Goal: Transaction & Acquisition: Purchase product/service

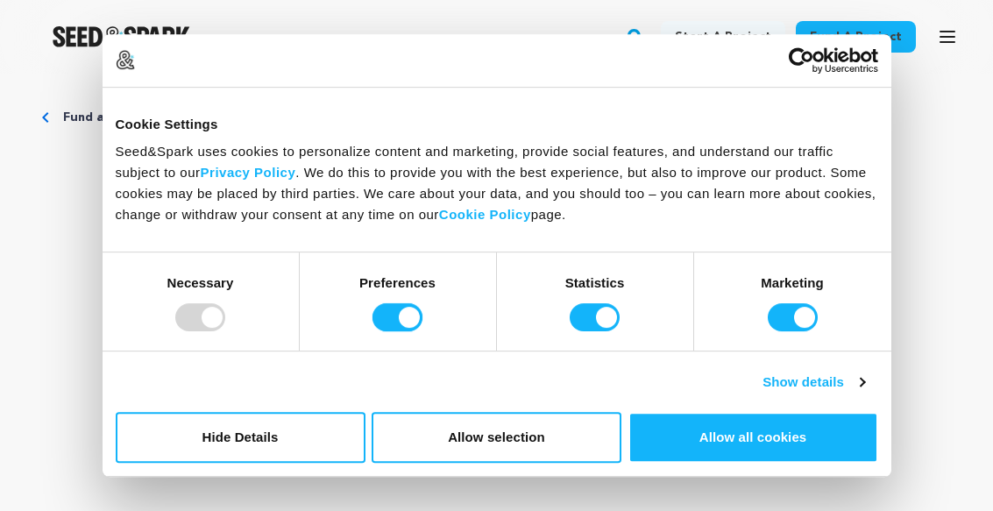
click at [403, 307] on input "Preferences" at bounding box center [398, 317] width 50 height 28
checkbox input "false"
click at [585, 322] on input "Statistics" at bounding box center [595, 317] width 50 height 28
checkbox input "false"
click at [780, 317] on input "Marketing" at bounding box center [793, 317] width 50 height 28
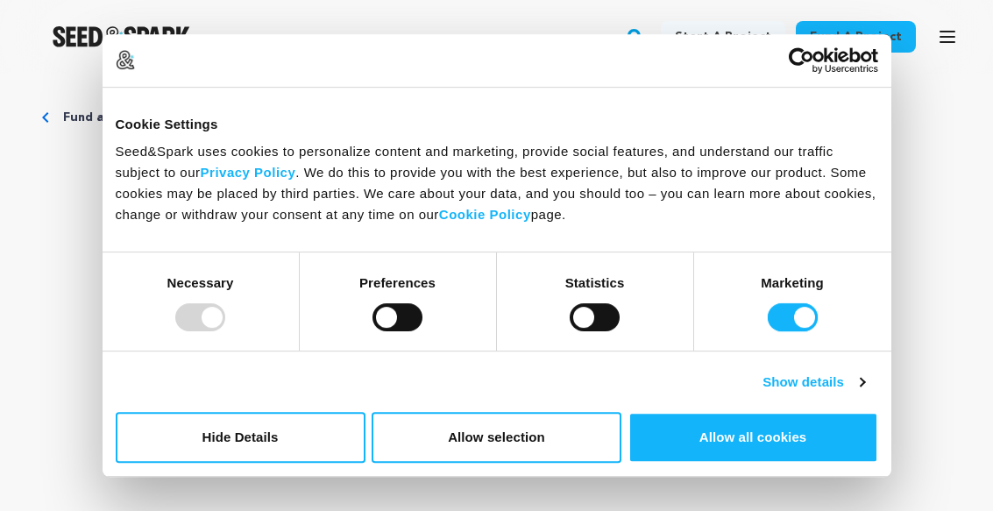
checkbox input "false"
click at [271, 431] on button "Hide Details" at bounding box center [241, 437] width 250 height 51
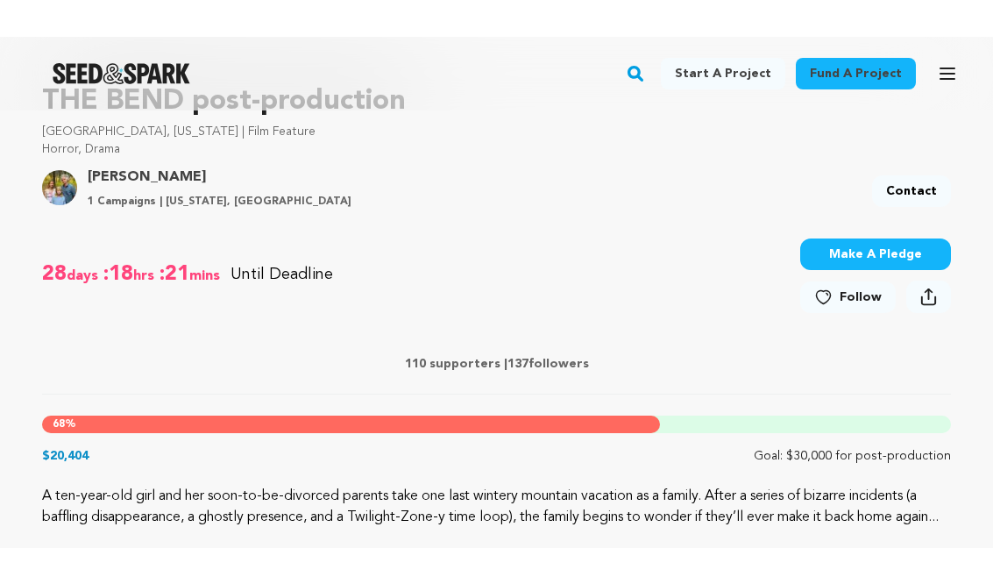
scroll to position [569, 0]
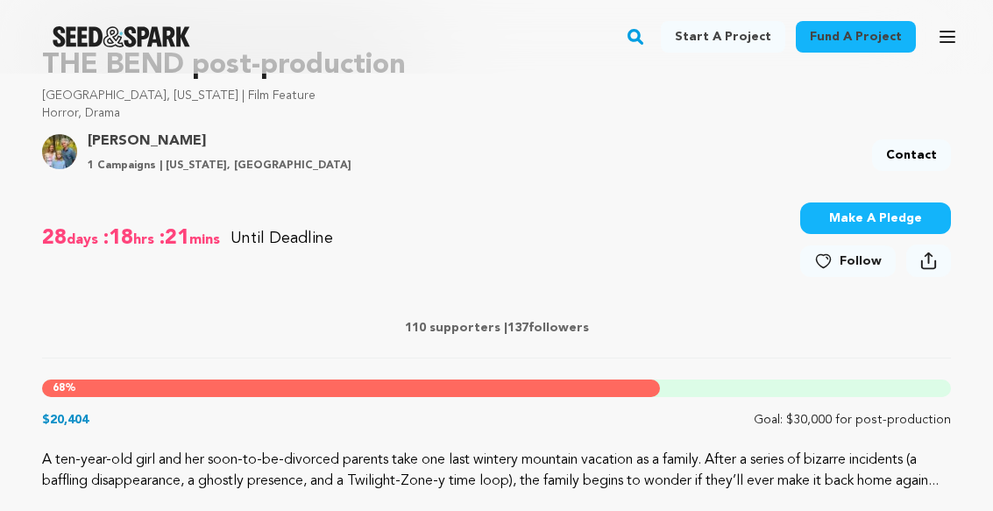
click at [873, 212] on button "Make A Pledge" at bounding box center [875, 219] width 151 height 32
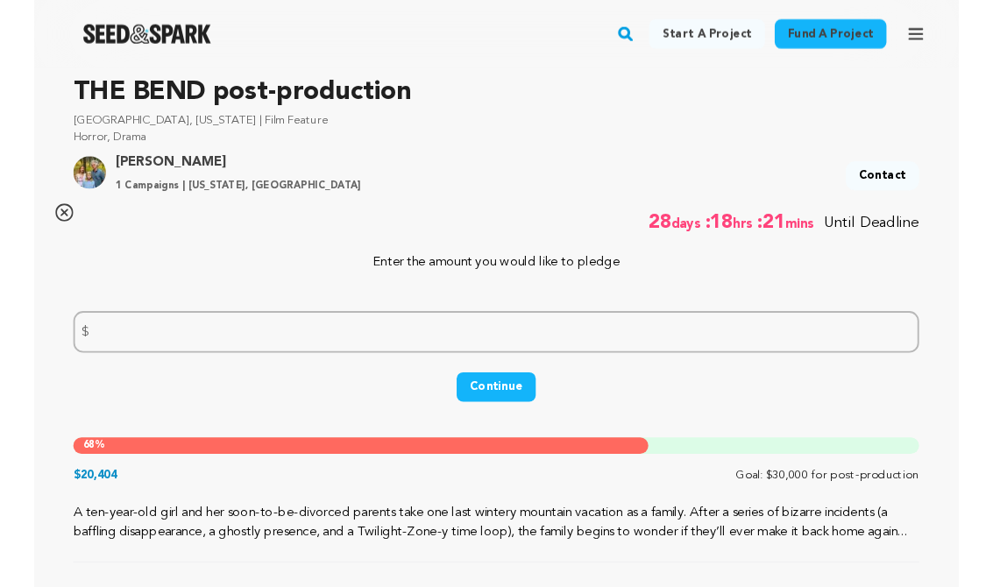
scroll to position [537, 0]
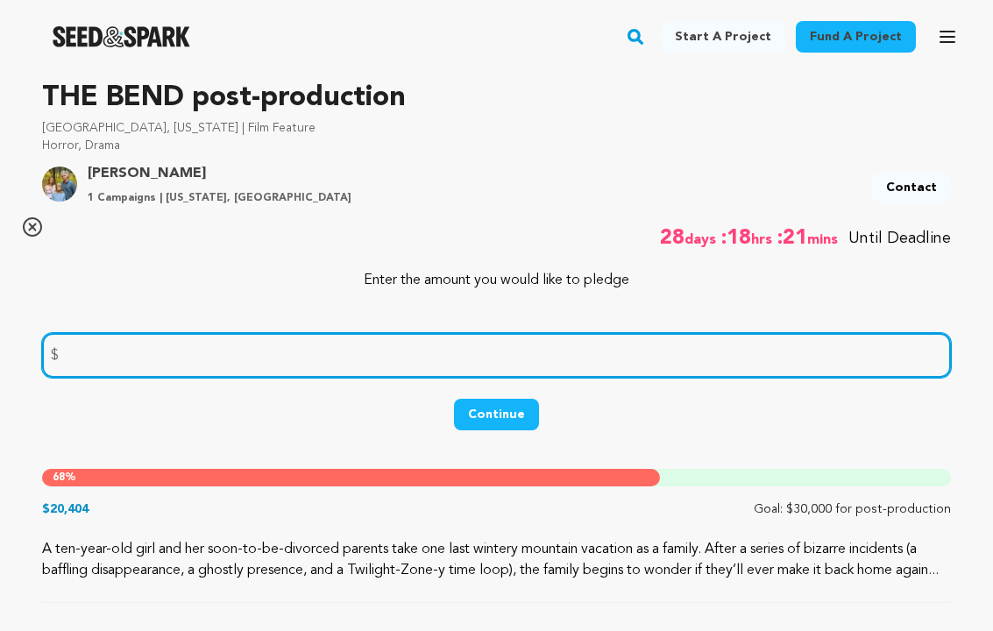
click at [87, 350] on input "number" at bounding box center [496, 355] width 909 height 45
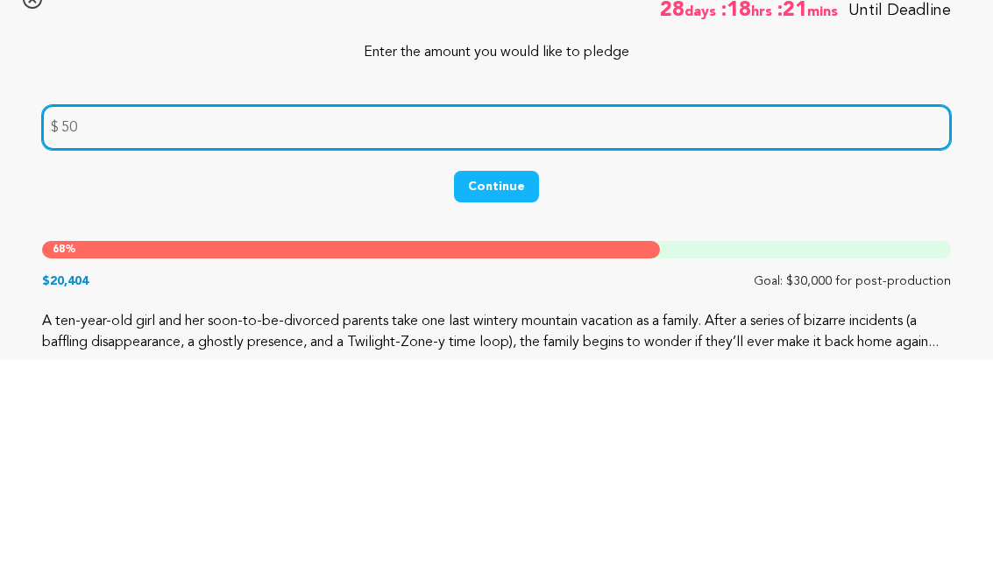
type input "50"
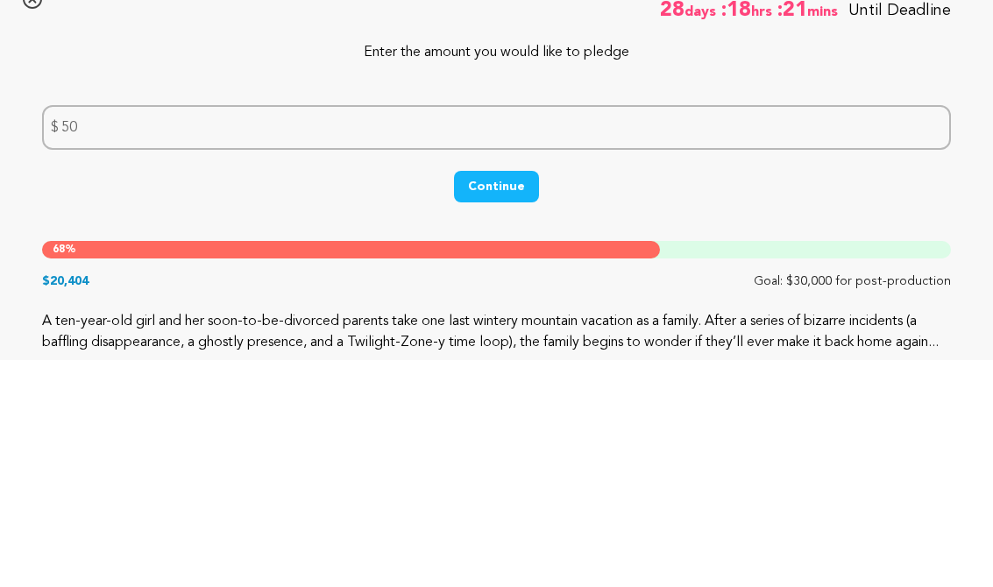
click at [499, 399] on button "Continue" at bounding box center [496, 415] width 85 height 32
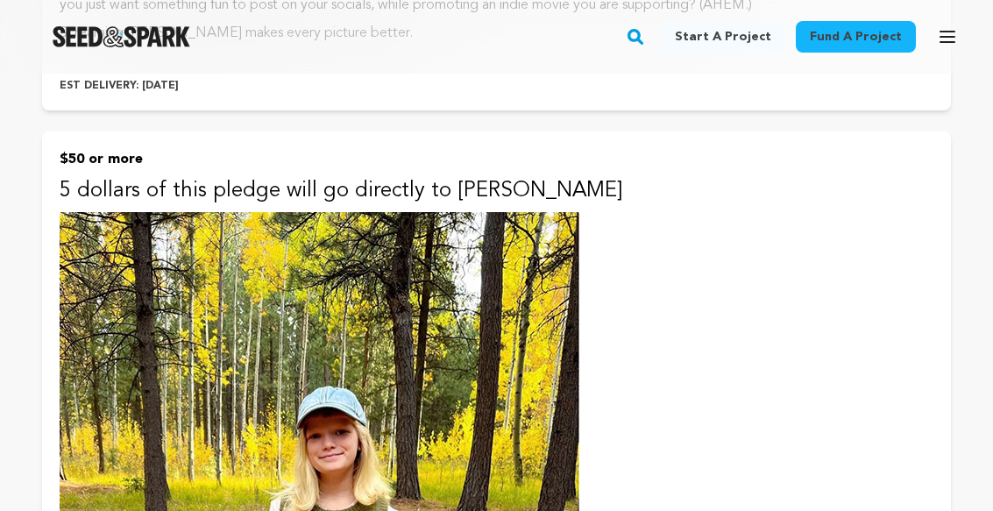
scroll to position [1597, 0]
click at [124, 174] on button "$50 or more 5 dollars of this pledge will go directly to Cleo Support our proje…" at bounding box center [496, 453] width 909 height 642
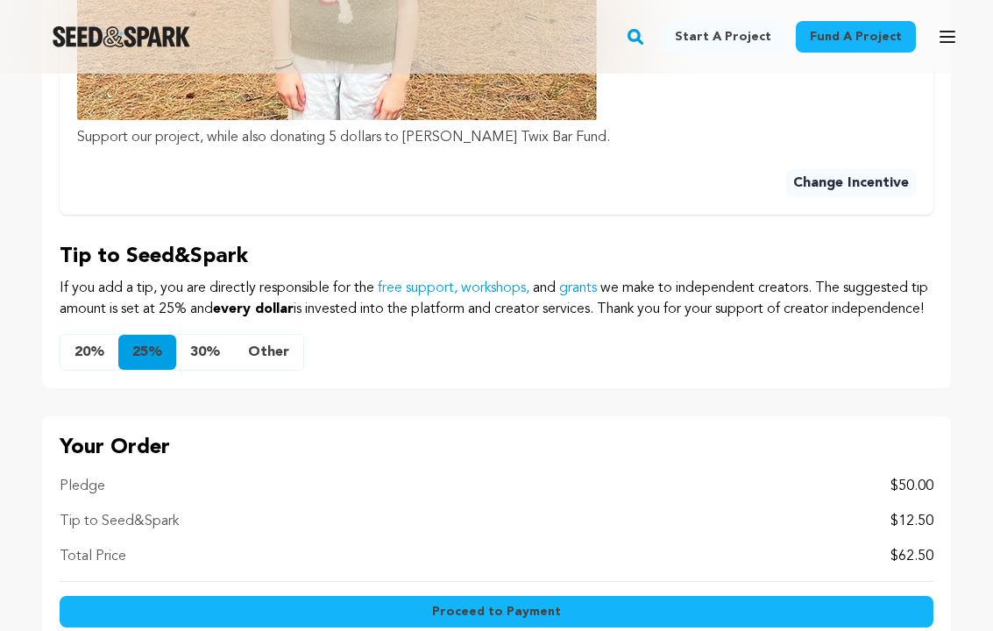
scroll to position [1492, 0]
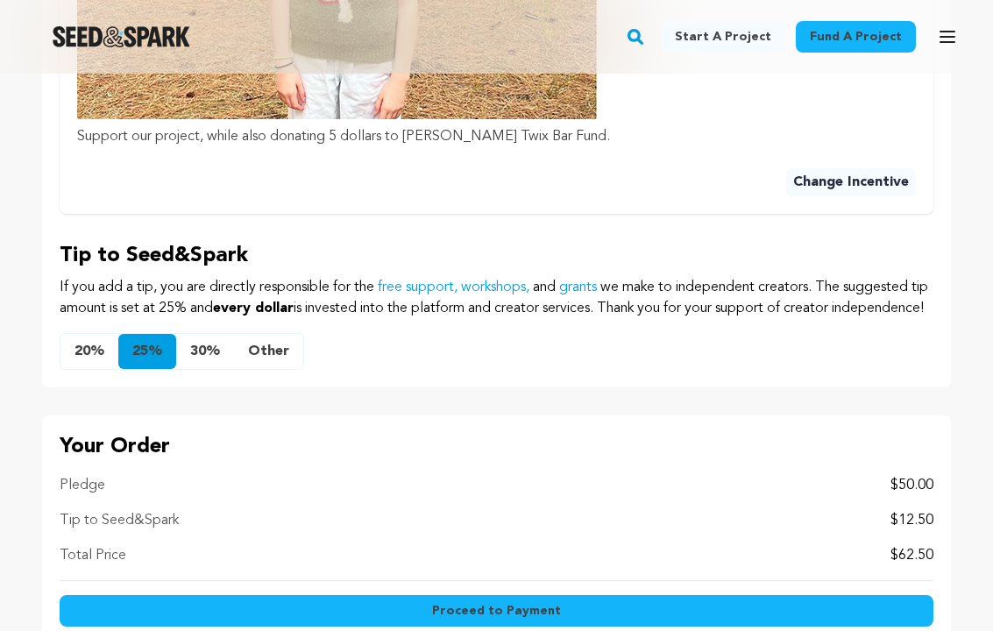
click at [99, 370] on button "20%" at bounding box center [89, 352] width 58 height 35
click at [267, 369] on button "Other" at bounding box center [268, 351] width 69 height 35
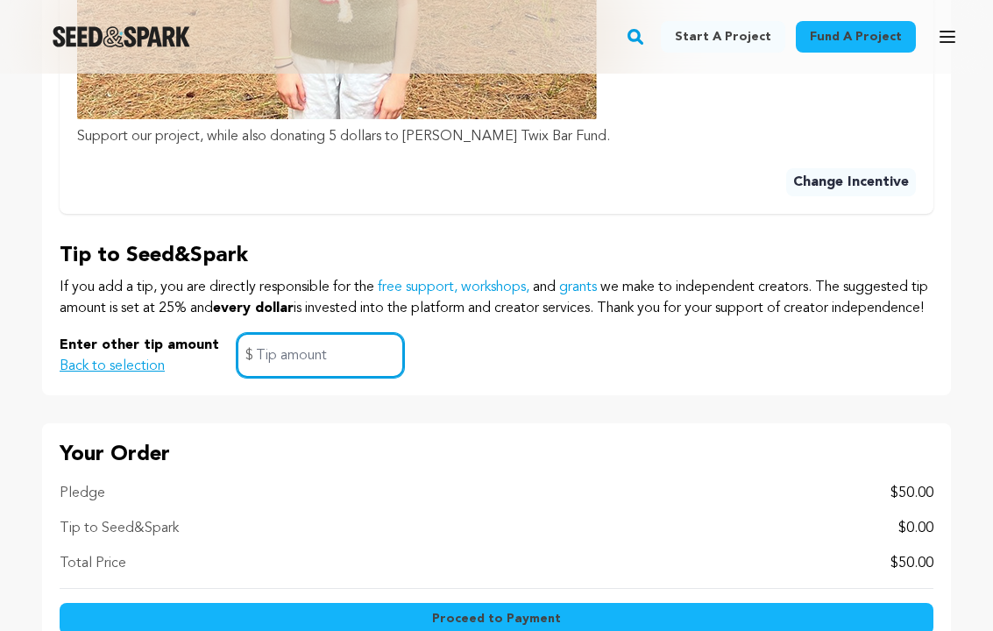
click at [284, 378] on input "text" at bounding box center [320, 355] width 167 height 45
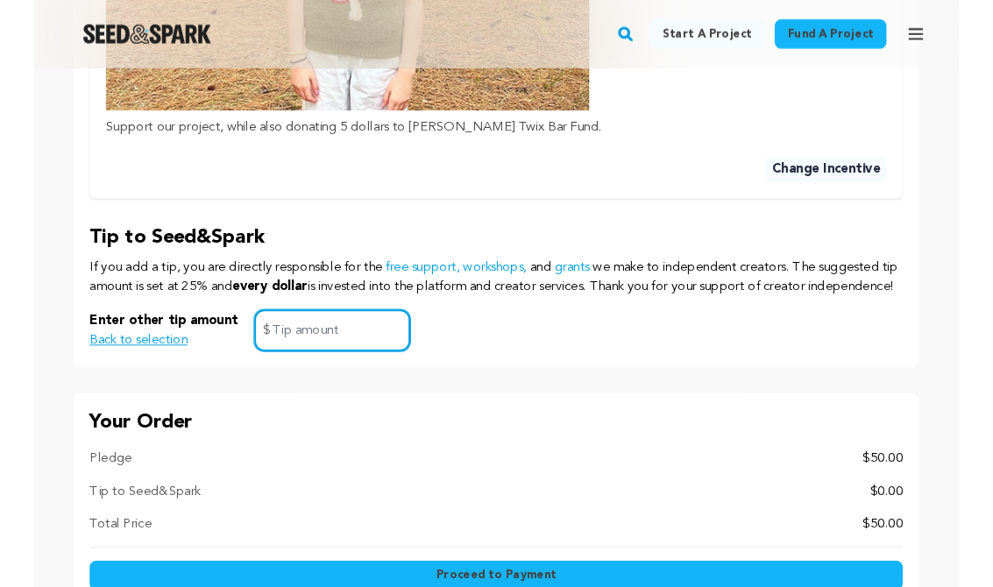
scroll to position [1492, 0]
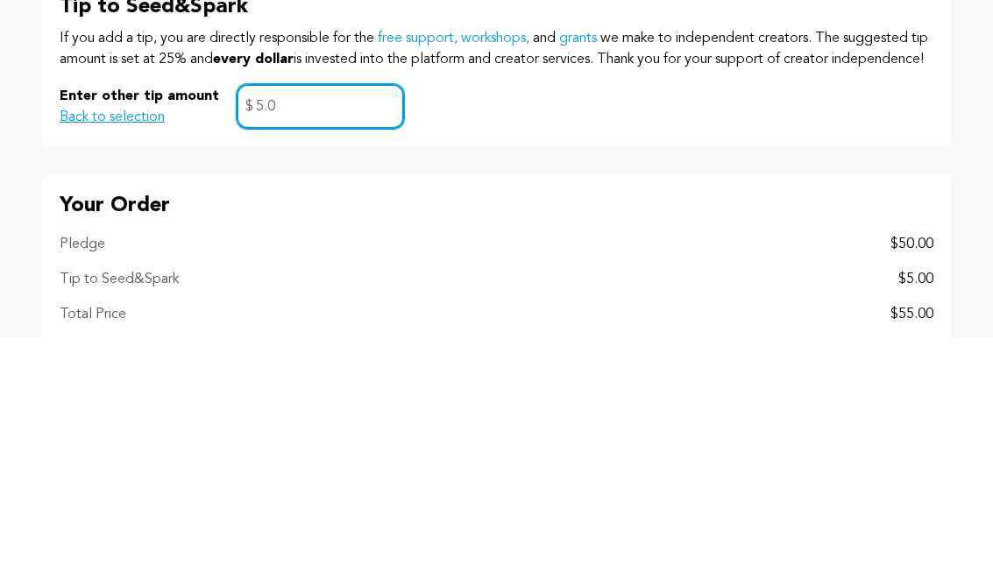
type input "5.00"
click button "$25 or more We will thank you on Instagram and celebrate your contribution to t…" at bounding box center [0, 0] width 0 height 0
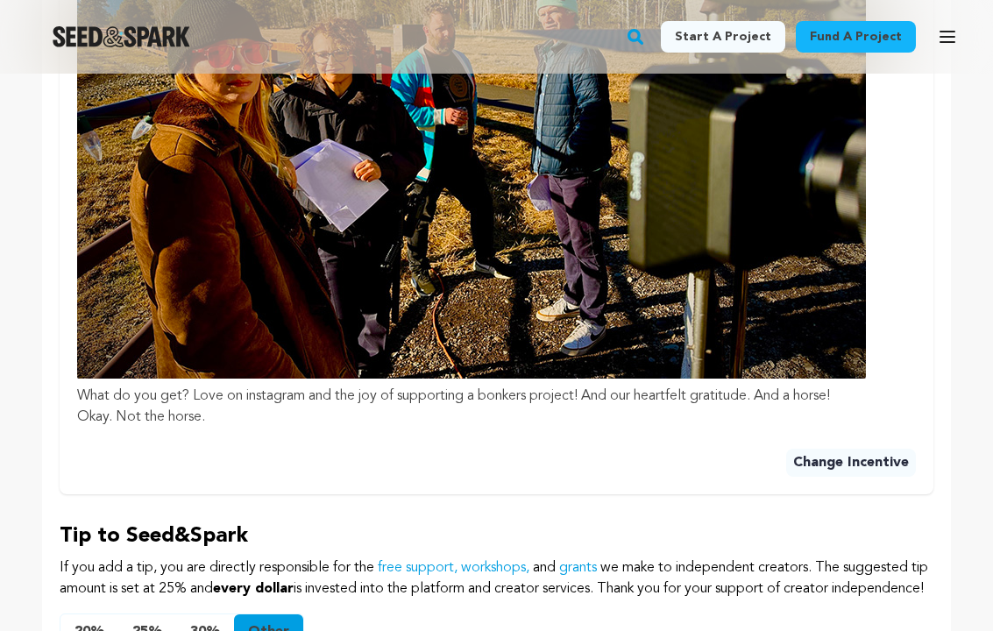
scroll to position [1318, 0]
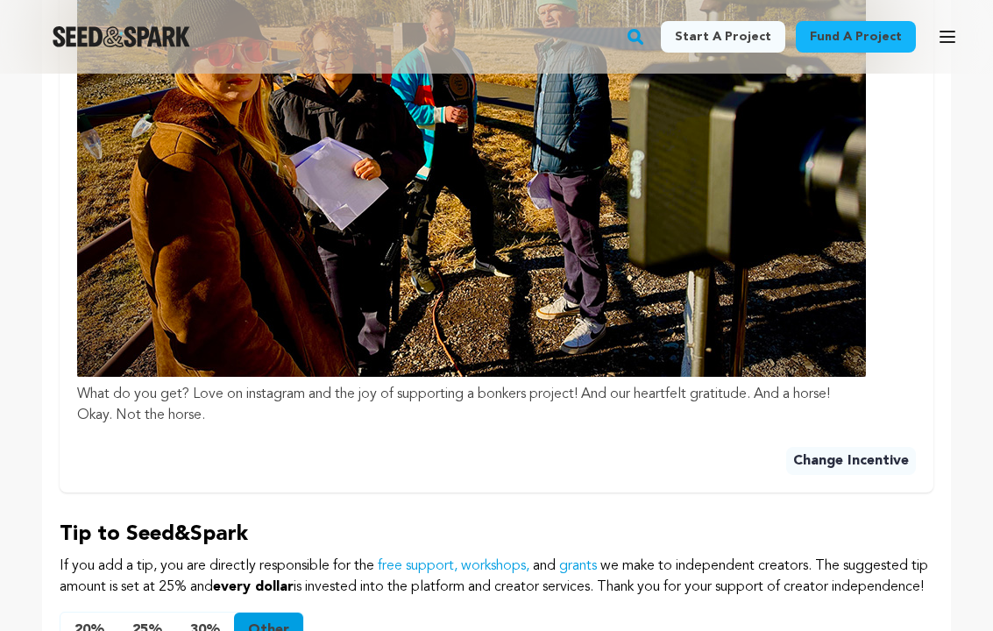
click at [841, 473] on button "Change Incentive" at bounding box center [851, 462] width 130 height 28
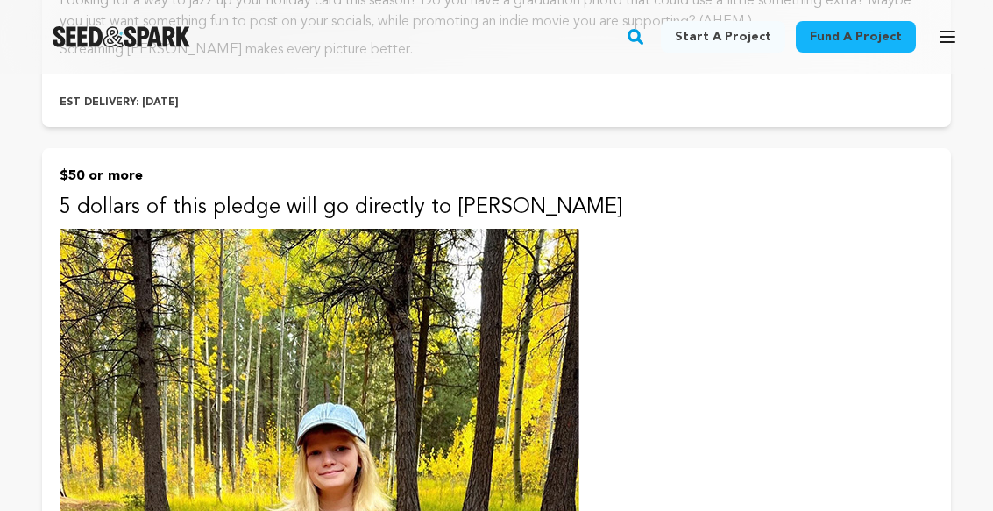
scroll to position [2110, 0]
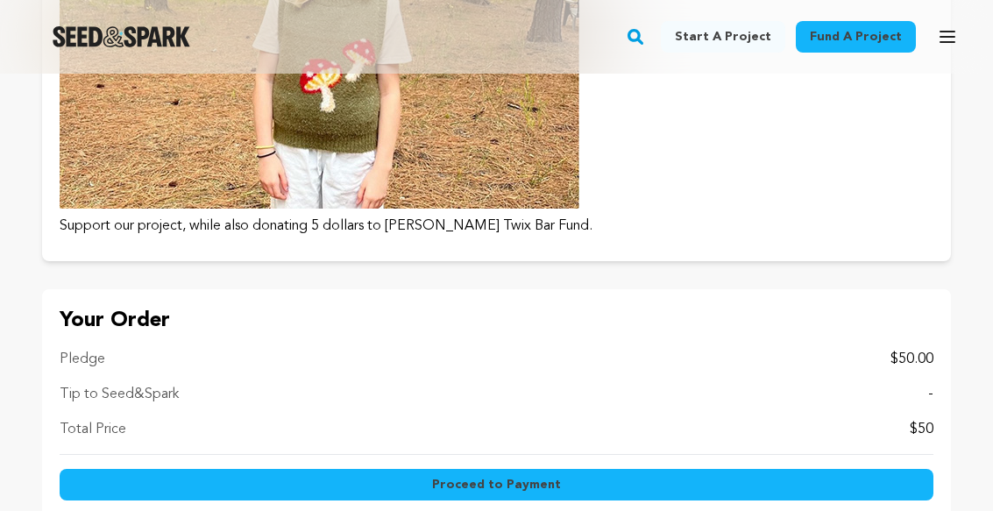
scroll to position [1598, 0]
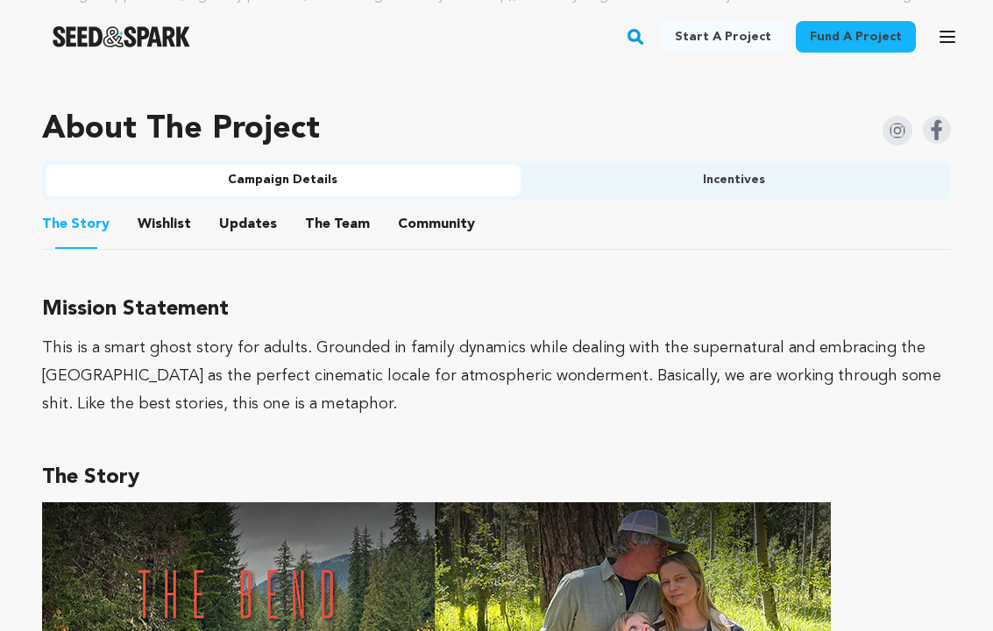
scroll to position [1018, 0]
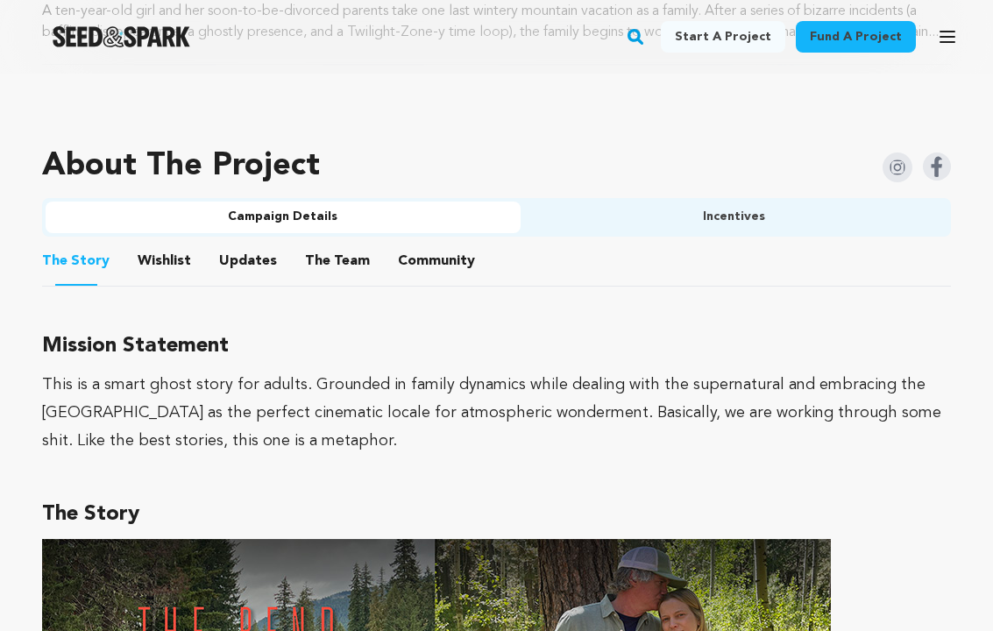
click at [343, 265] on button "The Team" at bounding box center [337, 265] width 42 height 42
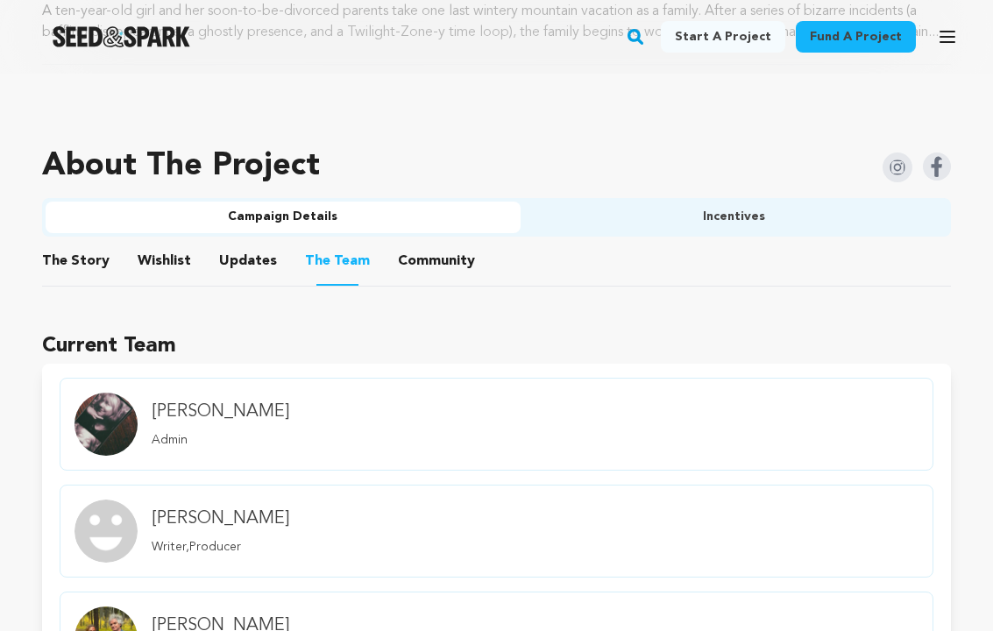
click at [72, 284] on button "The Story" at bounding box center [76, 265] width 42 height 42
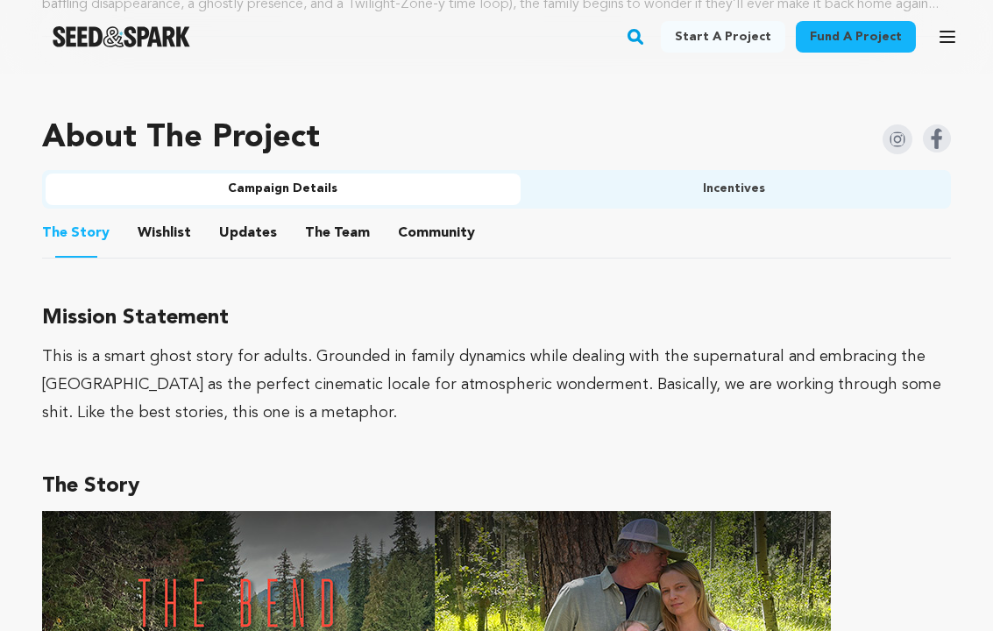
scroll to position [1046, 0]
click at [160, 253] on button "Wishlist" at bounding box center [165, 237] width 42 height 42
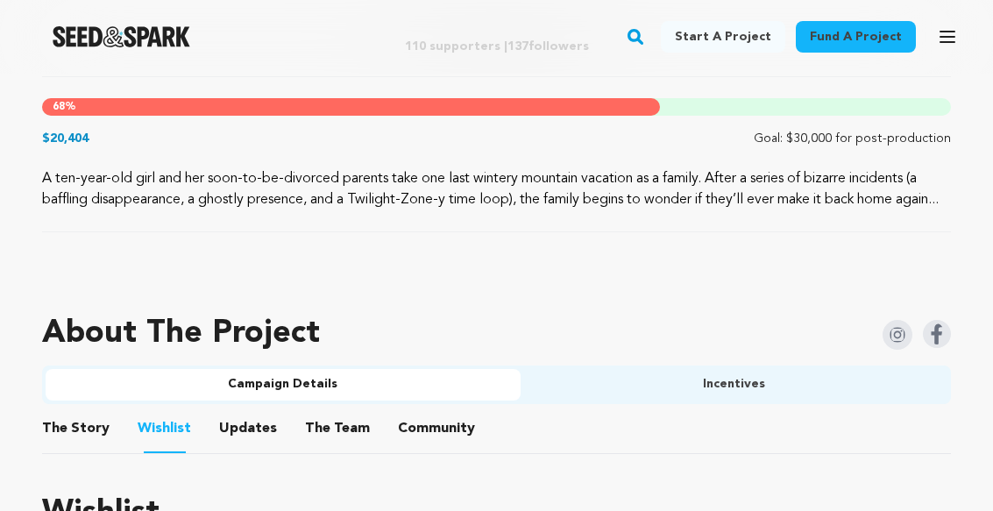
scroll to position [849, 0]
click at [334, 443] on button "The Team" at bounding box center [337, 433] width 42 height 42
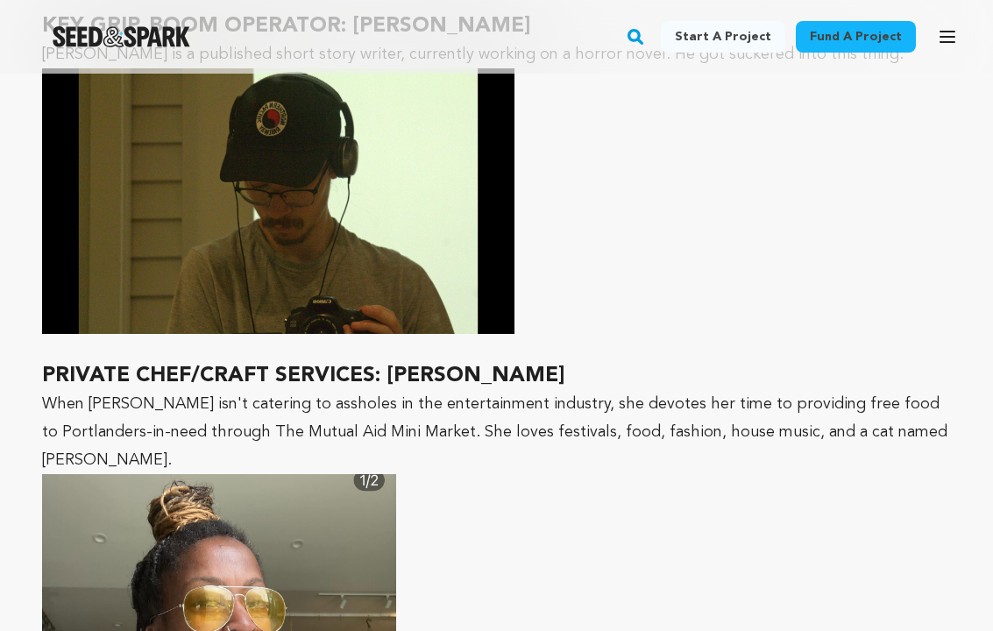
scroll to position [10730, 0]
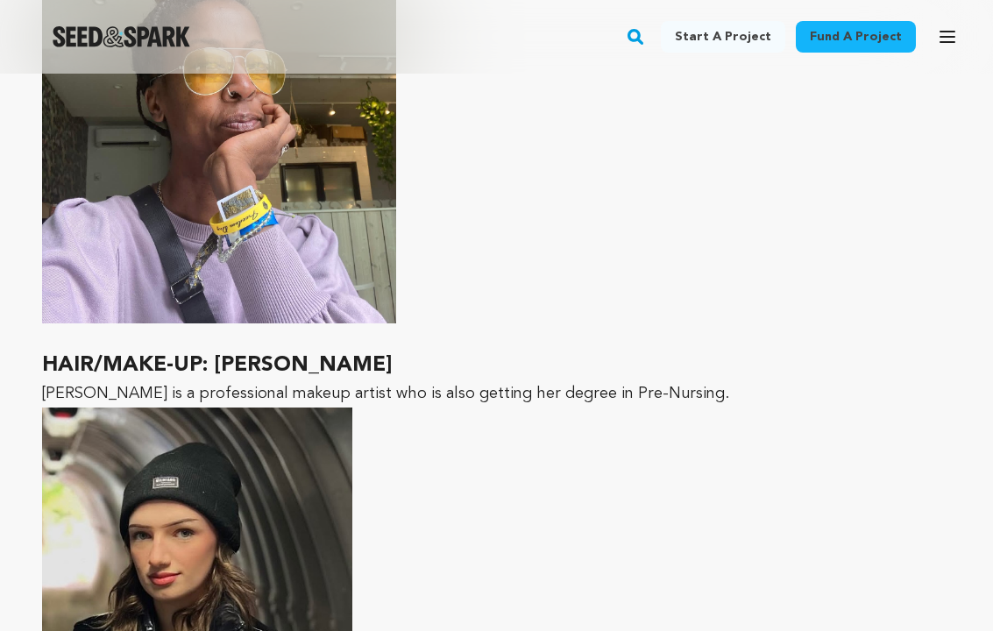
scroll to position [11255, 0]
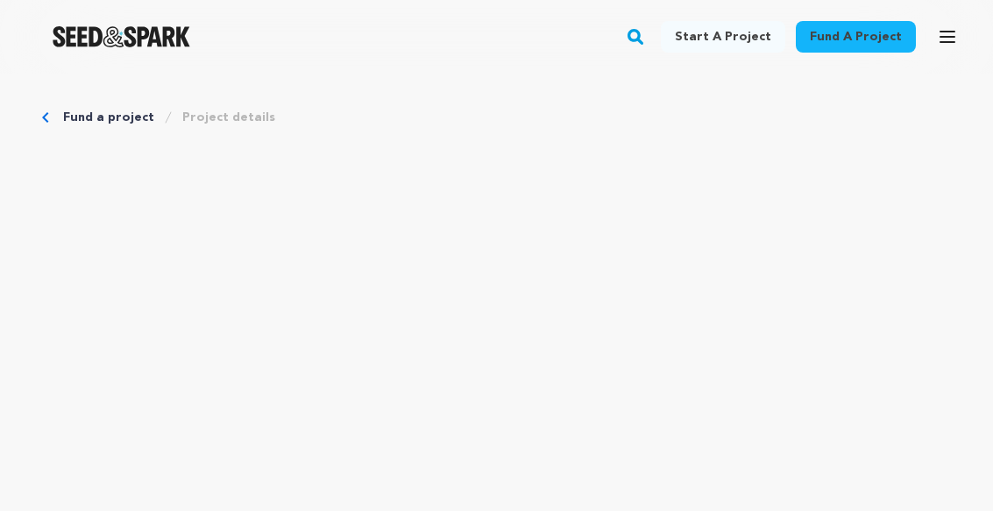
click at [851, 38] on link "Fund a project" at bounding box center [856, 37] width 120 height 32
click at [847, 48] on link "Fund a project" at bounding box center [856, 37] width 120 height 32
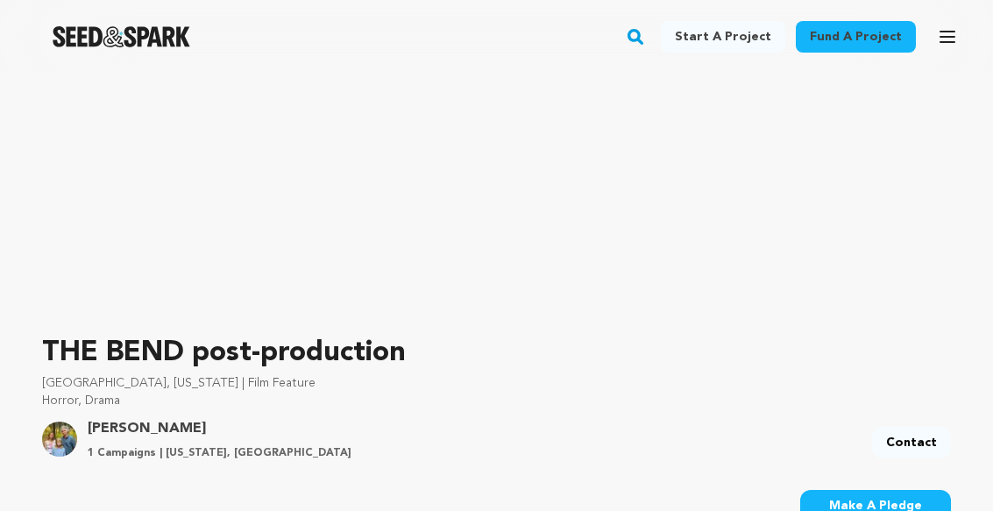
scroll to position [122, 0]
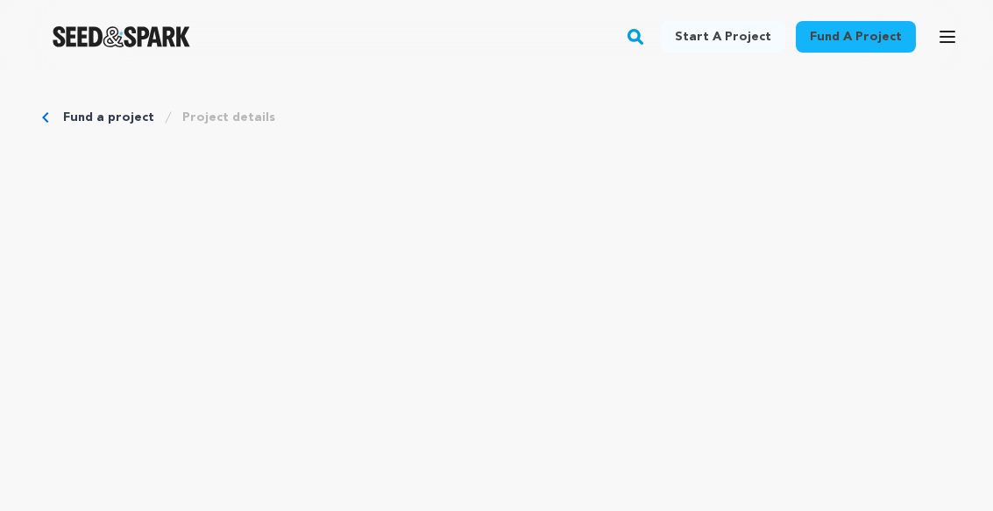
click at [851, 49] on link "Fund a project" at bounding box center [856, 37] width 120 height 32
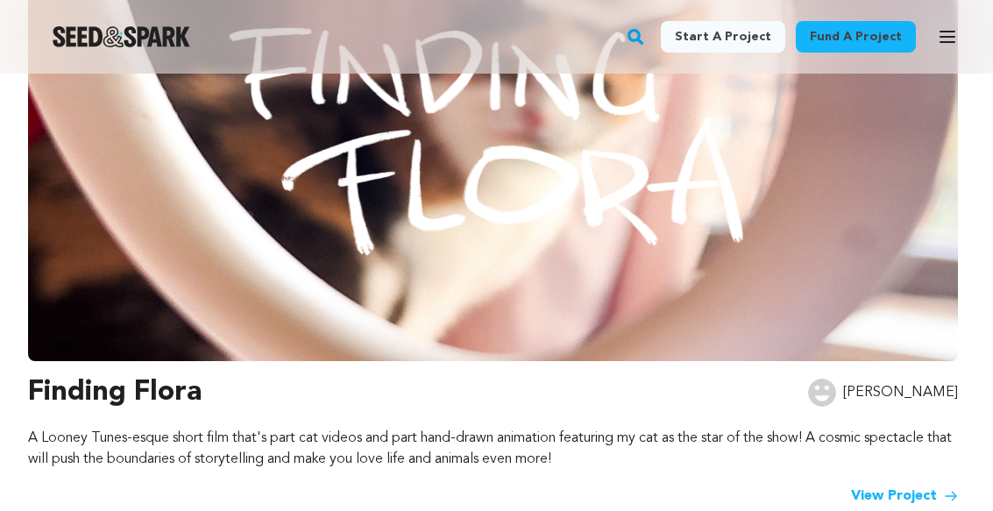
scroll to position [348, 0]
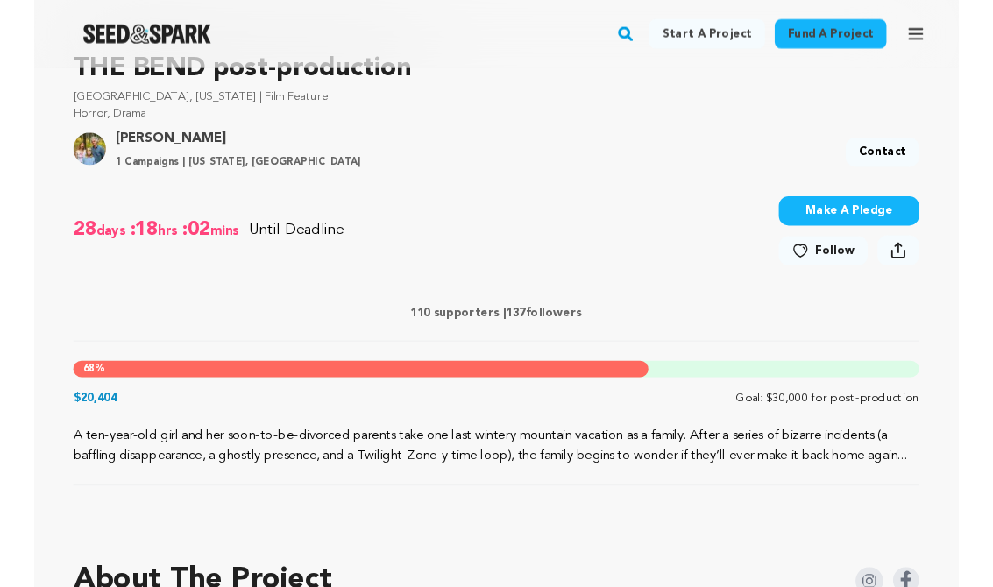
scroll to position [561, 0]
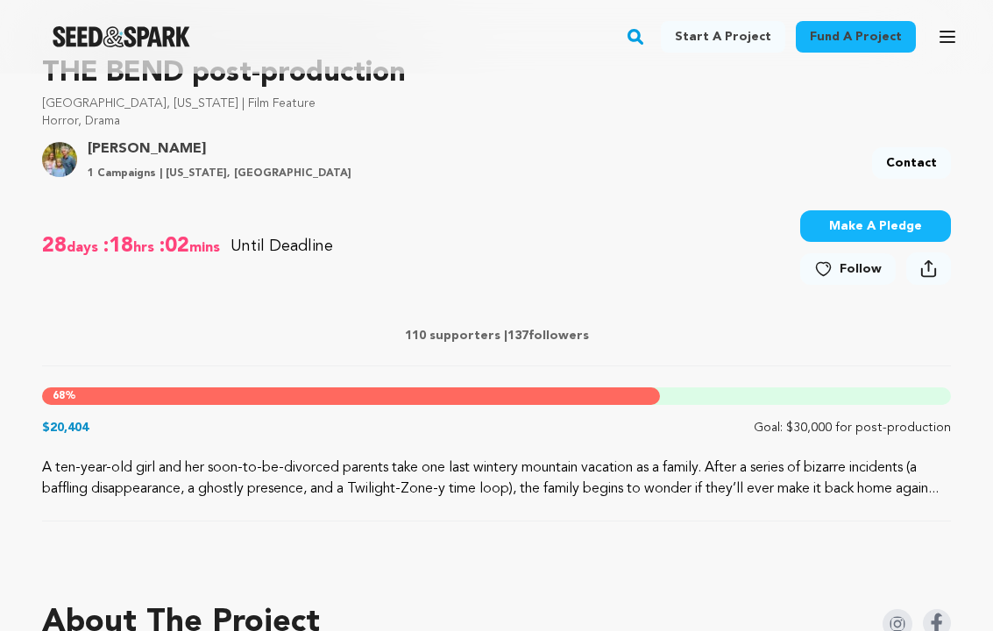
click at [867, 224] on button "Make A Pledge" at bounding box center [875, 226] width 151 height 32
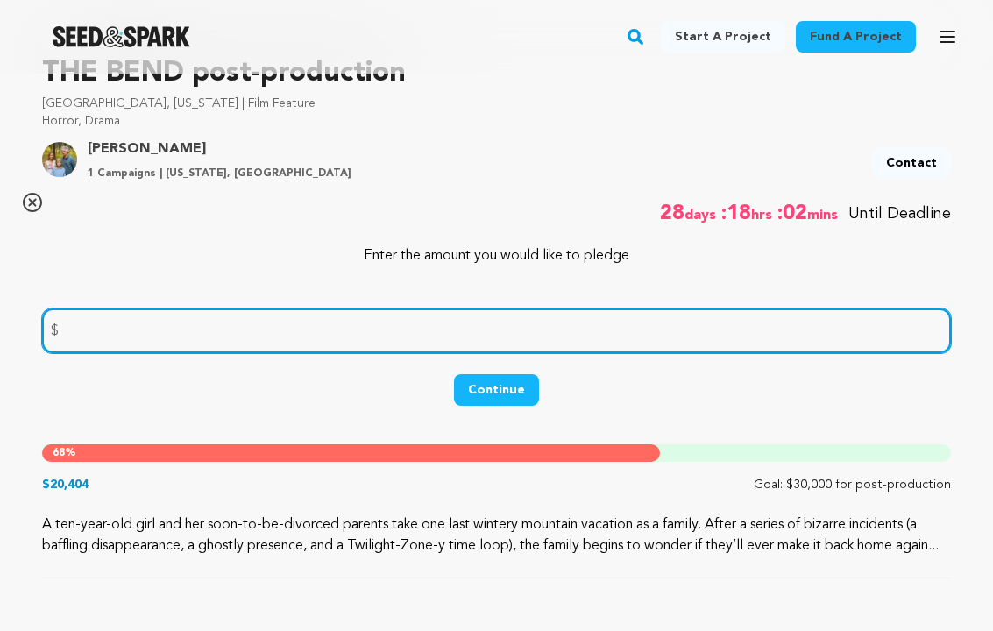
click at [99, 330] on input "number" at bounding box center [496, 331] width 909 height 45
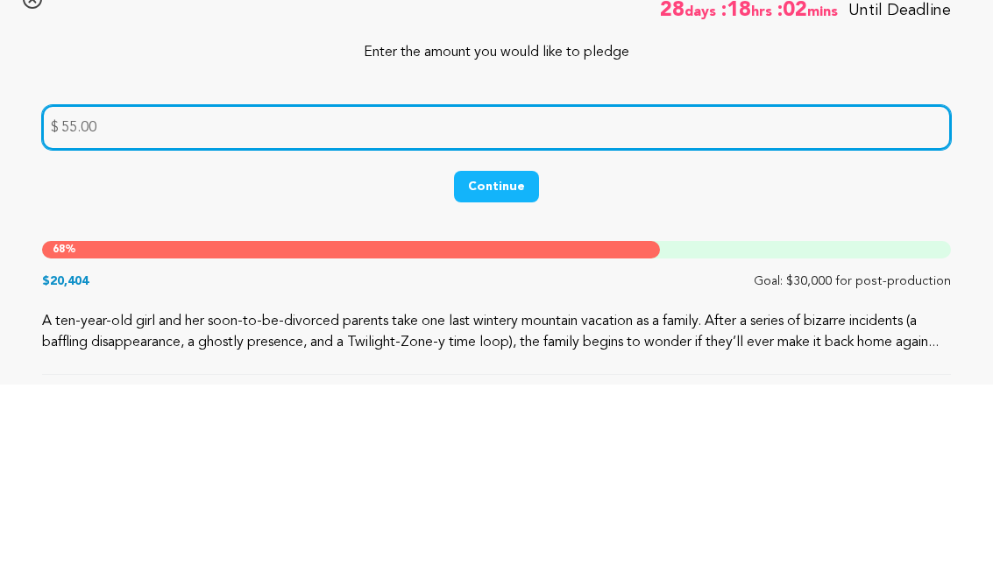
type input "55.00"
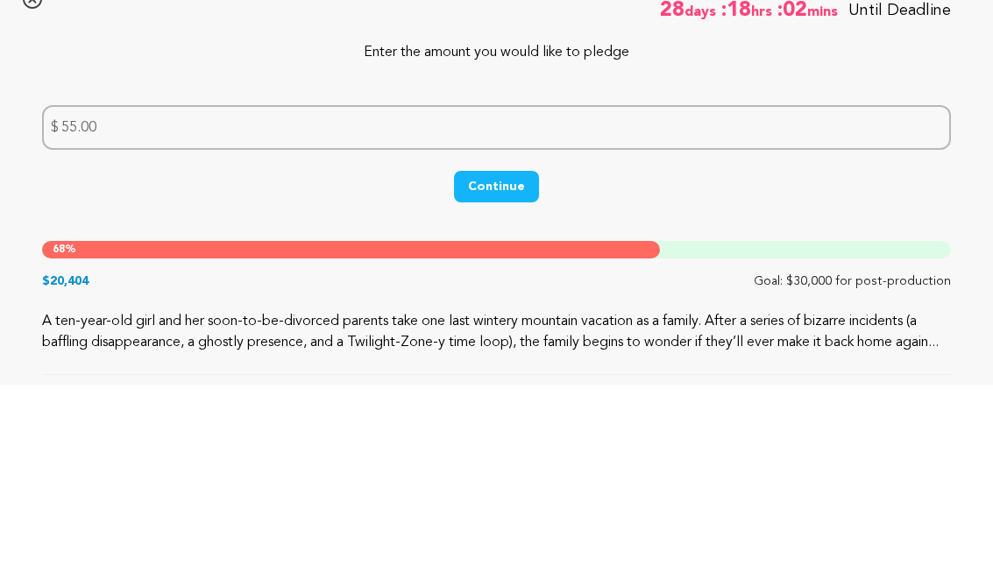
click at [494, 374] on button "Continue" at bounding box center [496, 390] width 85 height 32
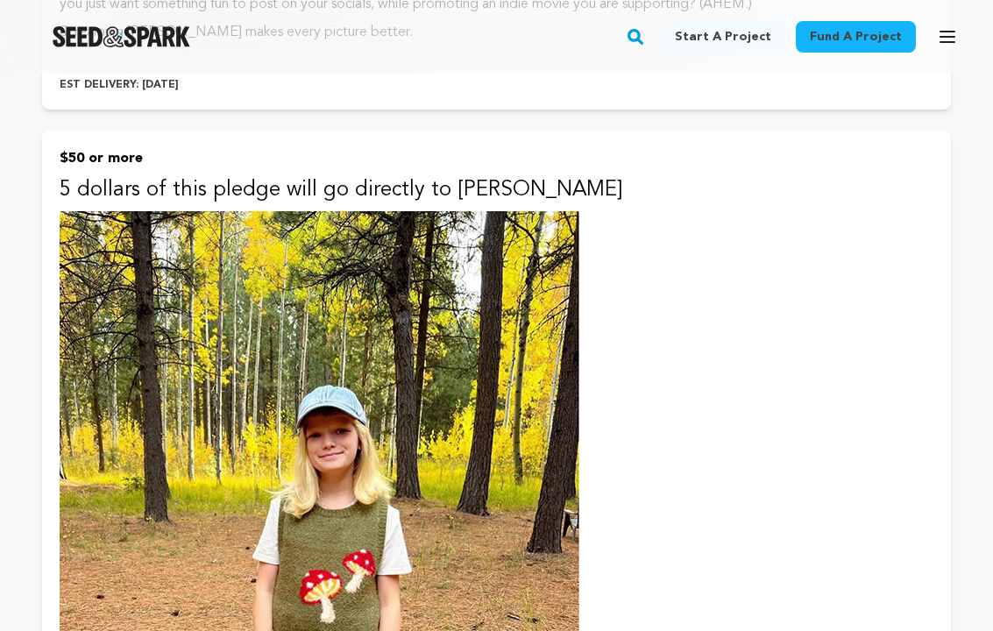
scroll to position [1603, 0]
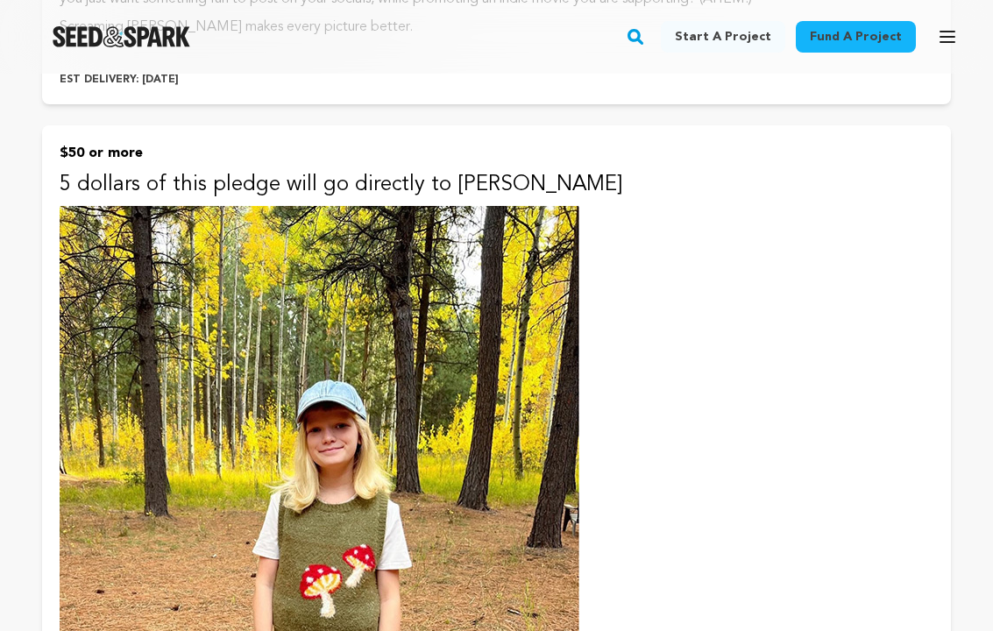
click at [110, 166] on button "$50 or more 5 dollars of this pledge will go directly to Cleo Support our proje…" at bounding box center [496, 447] width 909 height 642
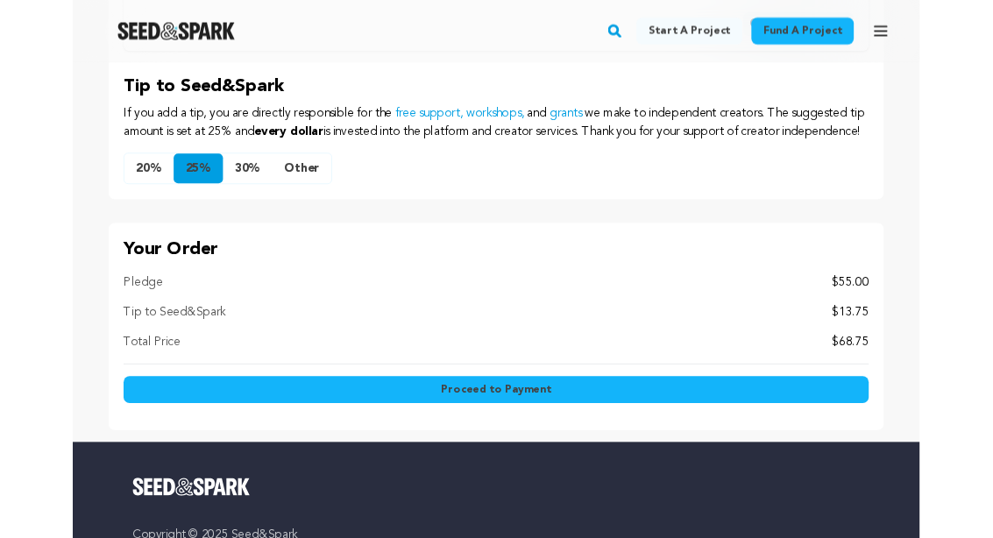
scroll to position [1644, 0]
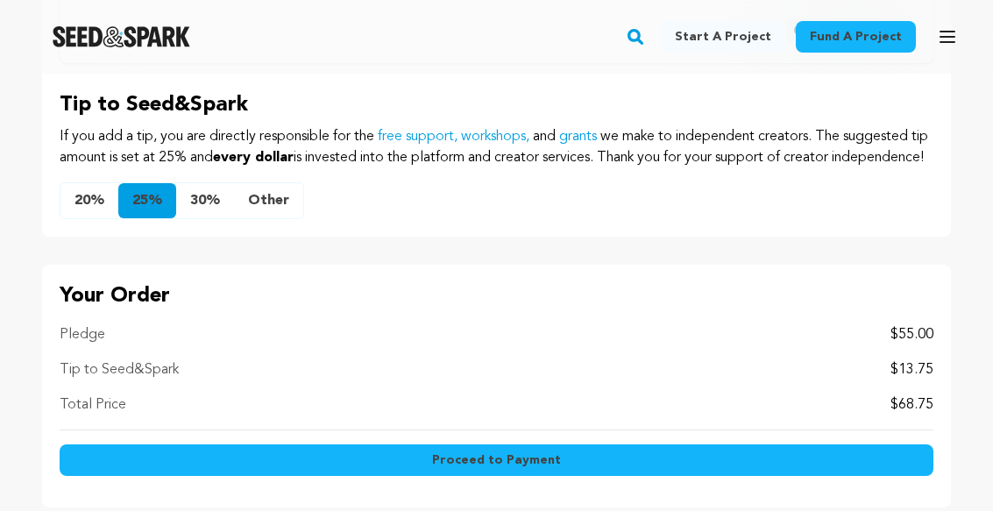
click at [267, 218] on button "Other" at bounding box center [268, 200] width 69 height 35
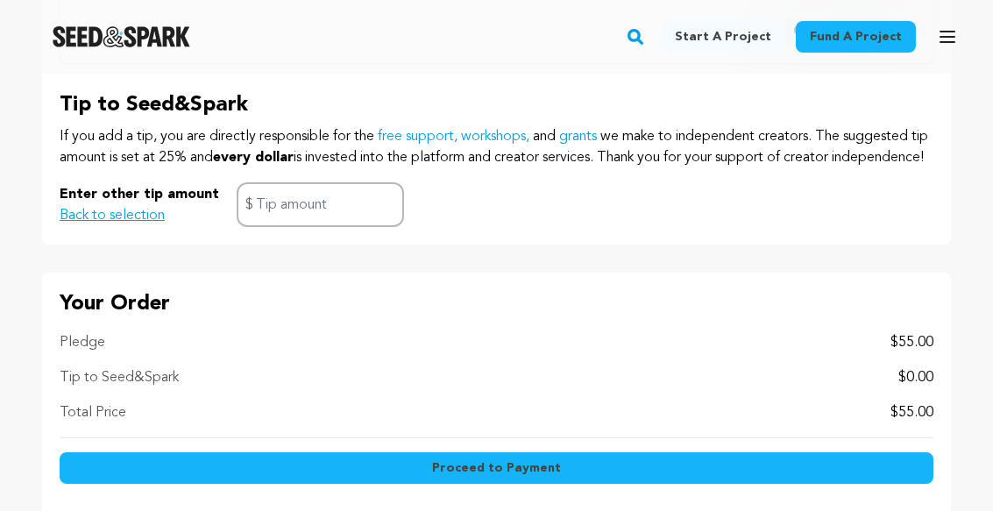
click at [272, 225] on input "text" at bounding box center [320, 204] width 167 height 45
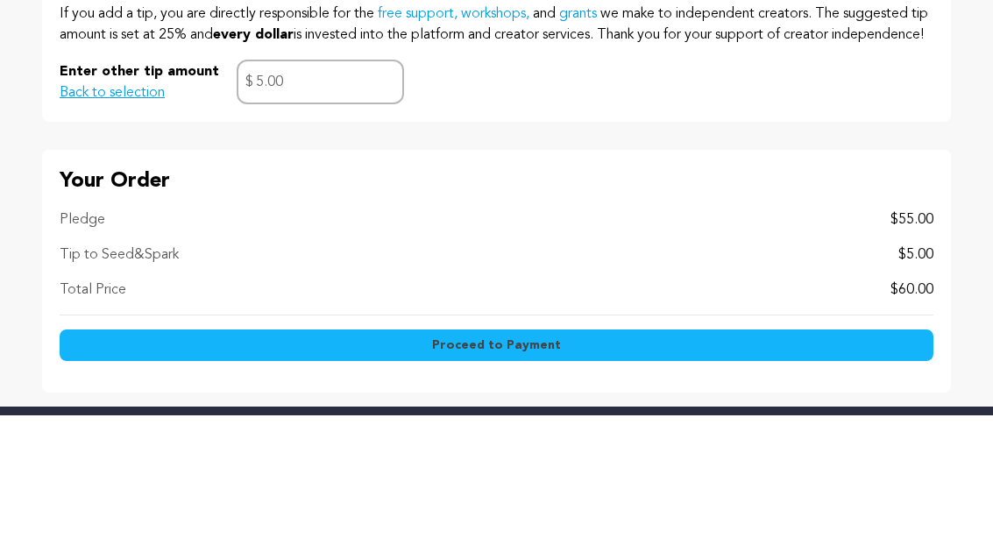
scroll to position [1766, 0]
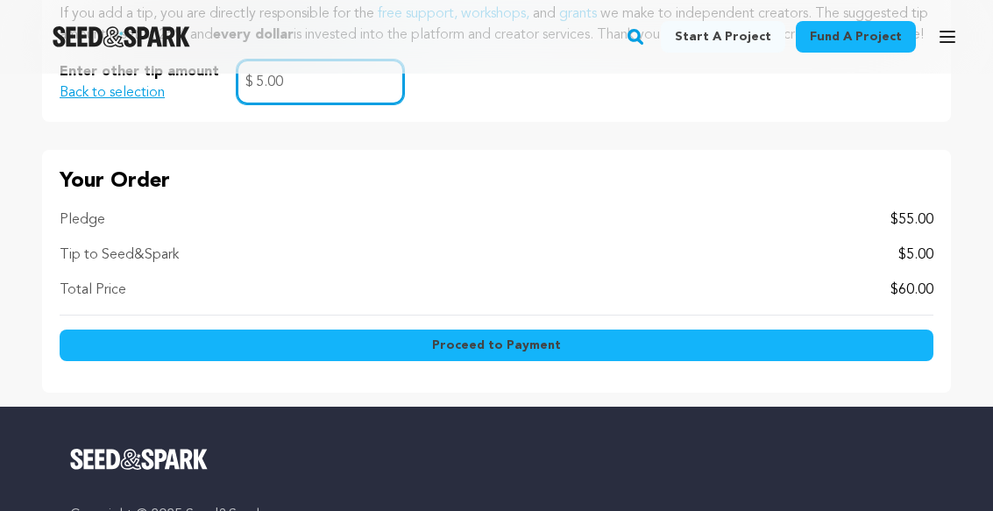
type input "5.00"
click at [490, 357] on button "Proceed to Payment" at bounding box center [497, 346] width 874 height 32
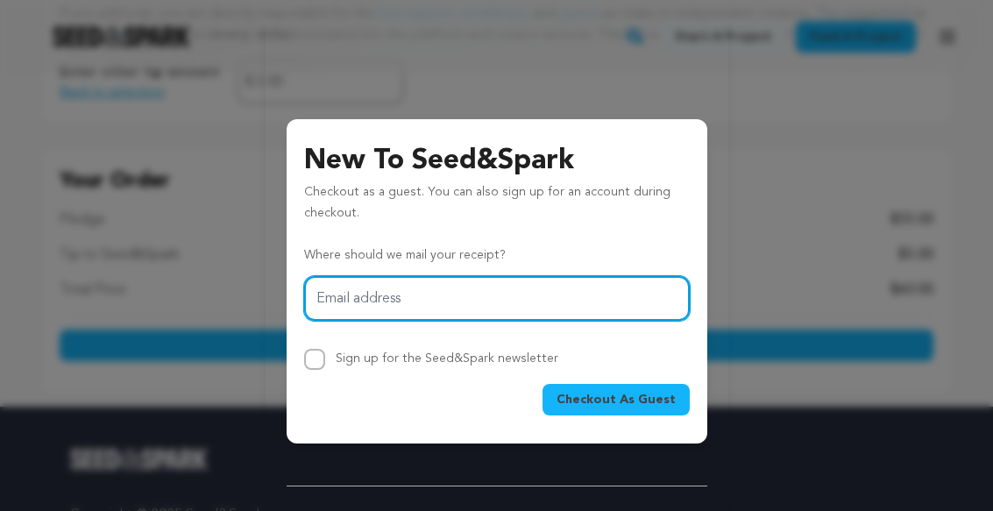
click at [345, 299] on input "Email address" at bounding box center [497, 298] width 386 height 45
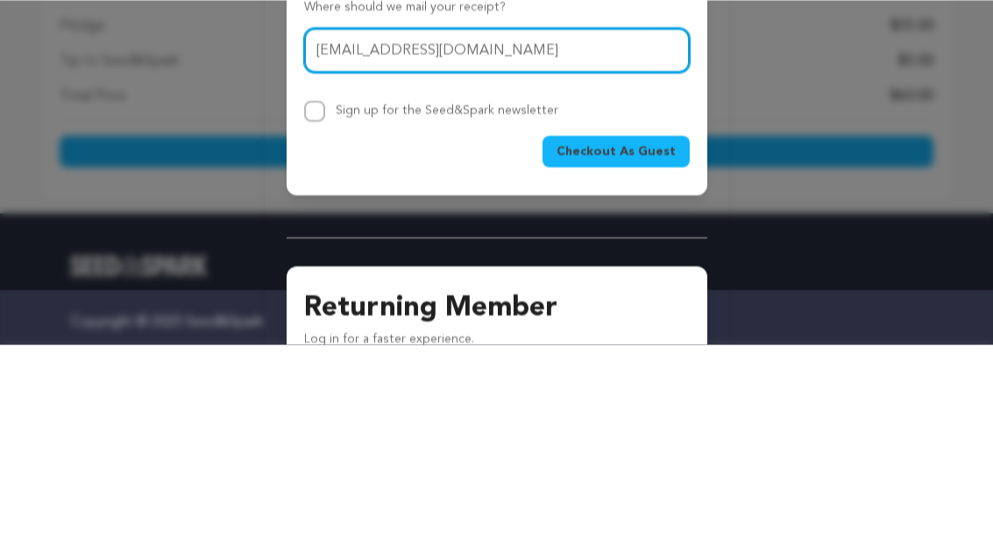
scroll to position [58, 0]
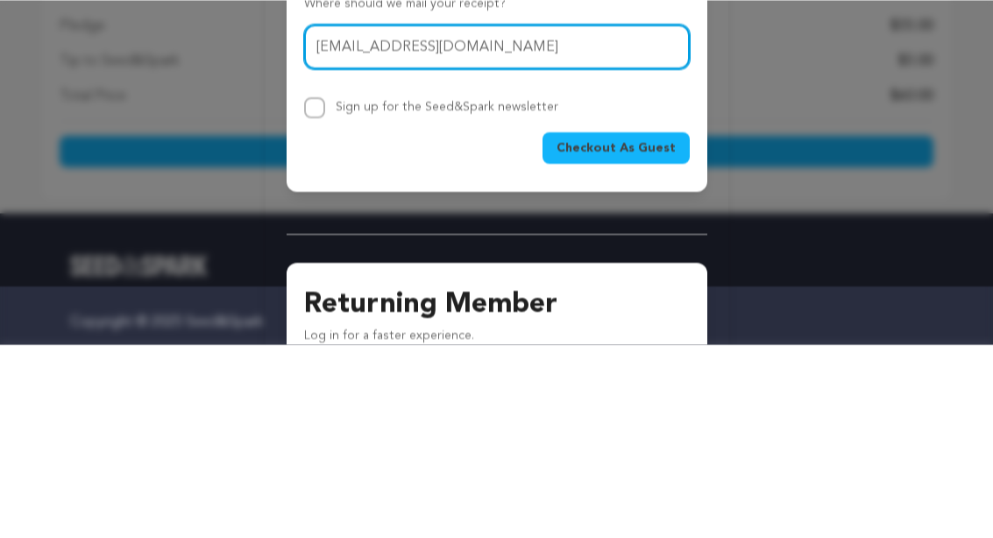
type input "jhmccurdy@yahoo.com"
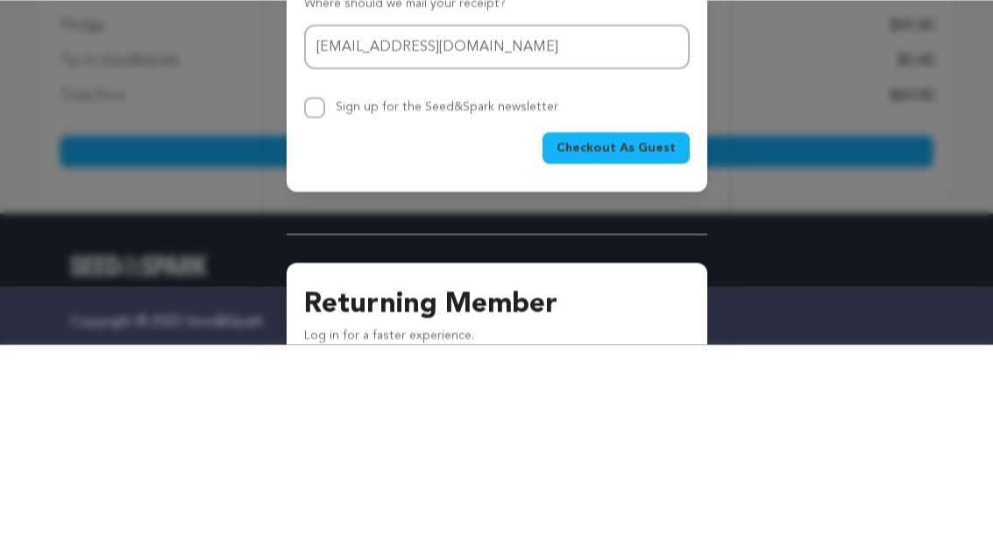
click at [615, 333] on span "Checkout As Guest" at bounding box center [616, 342] width 119 height 18
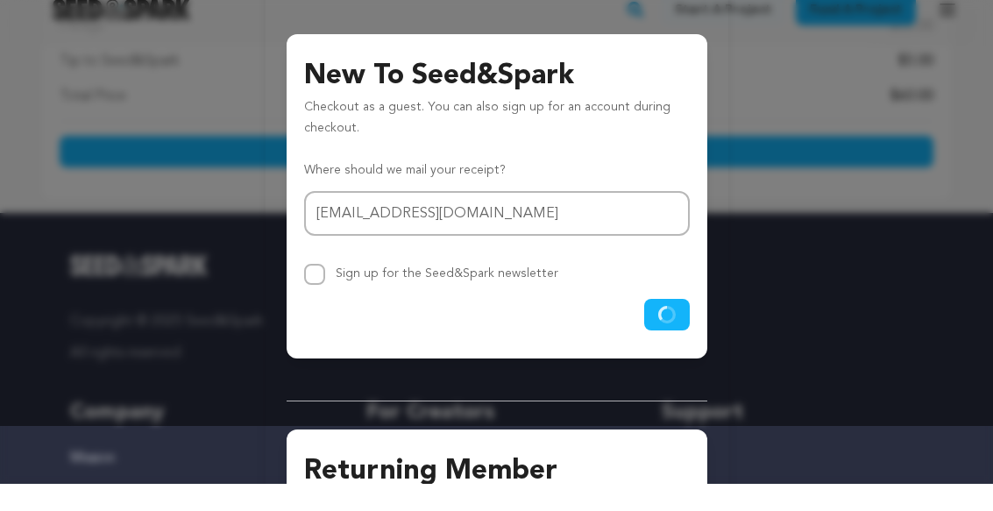
scroll to position [1960, 0]
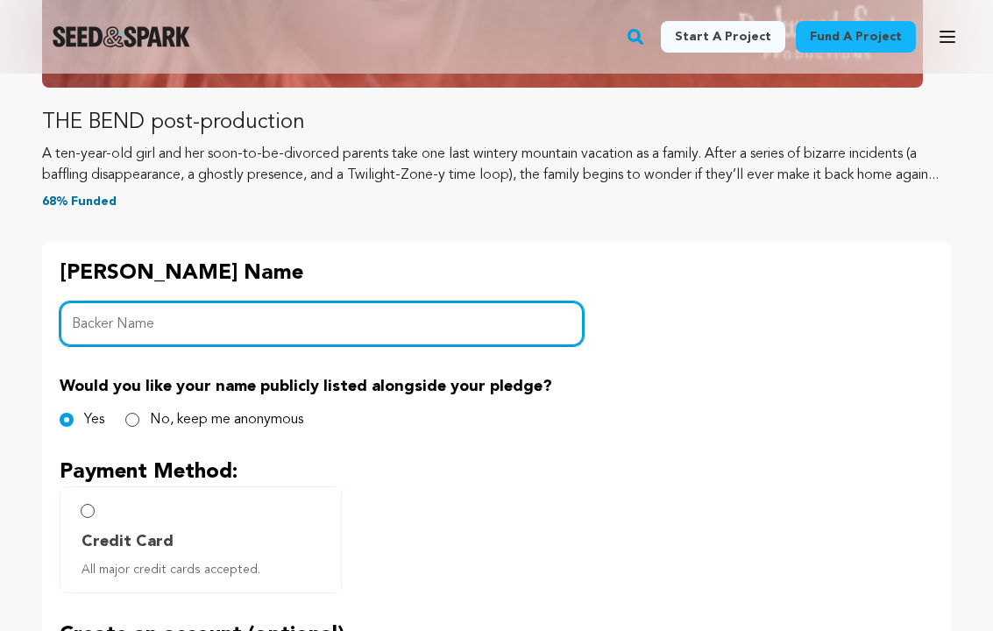
scroll to position [608, 0]
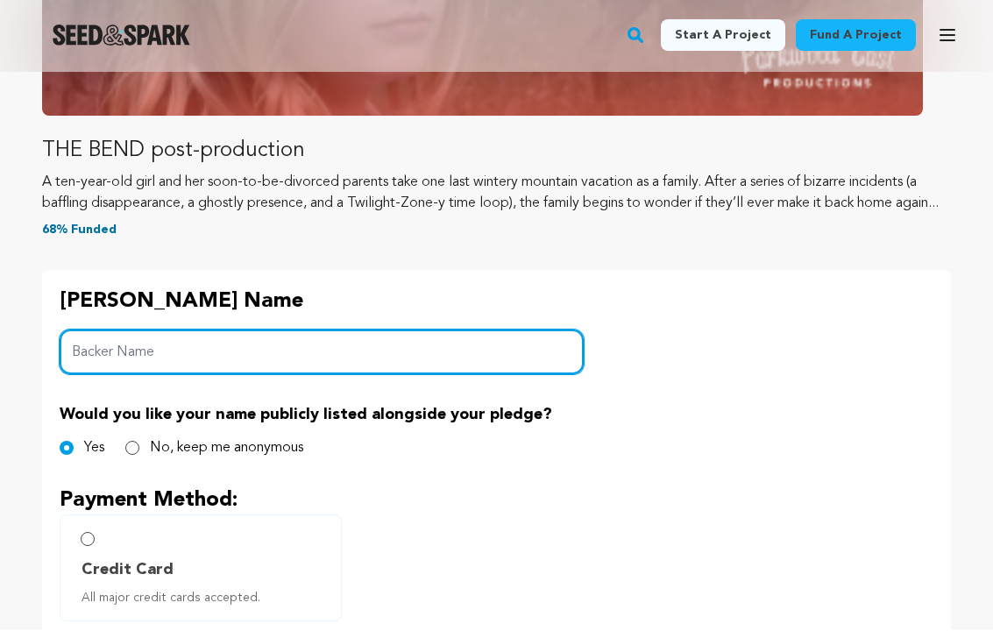
click at [98, 369] on input "Backer Name" at bounding box center [322, 353] width 524 height 45
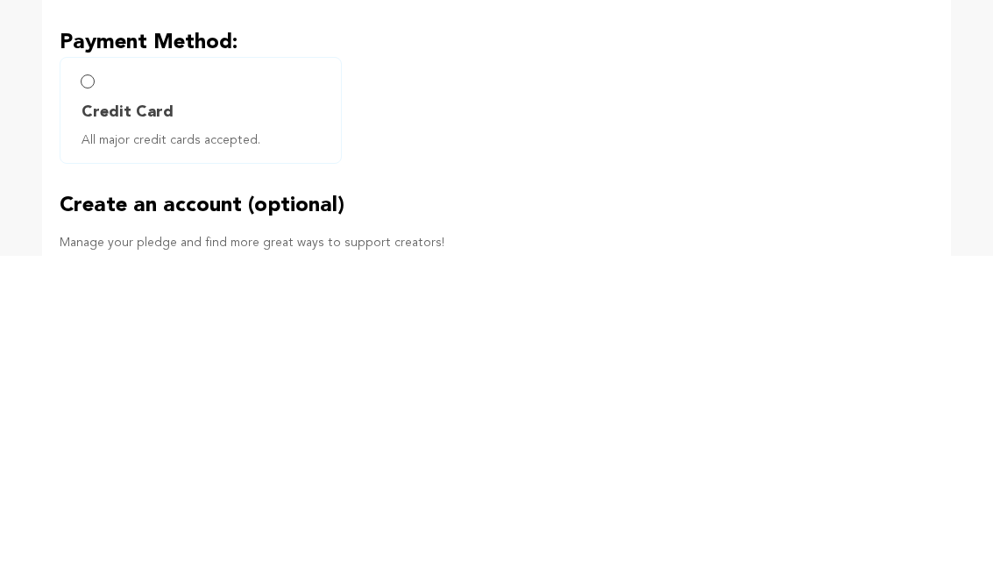
scroll to position [738, 0]
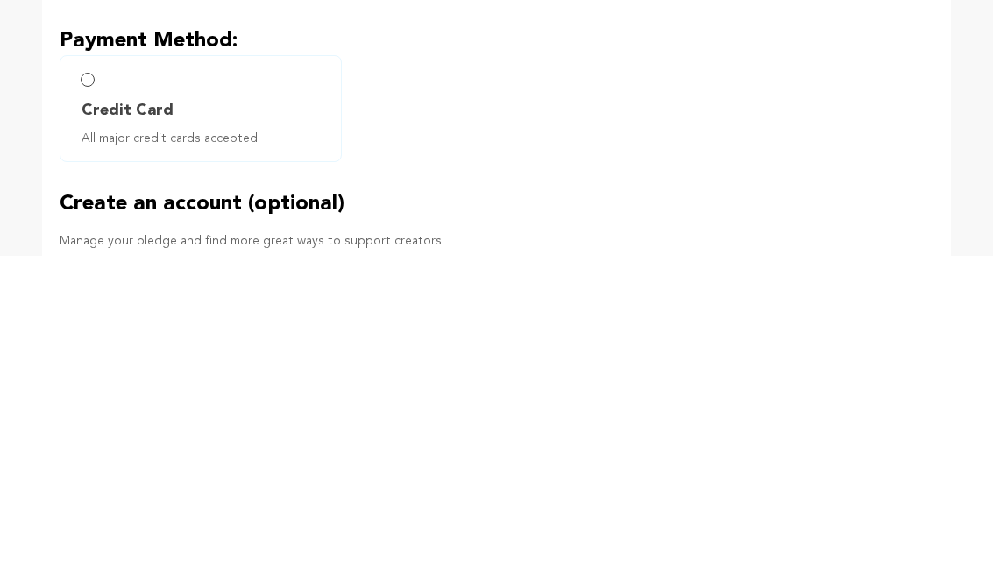
type input "[PERSON_NAME]"
click at [85, 387] on label "Credit Card All major credit cards accepted." at bounding box center [201, 440] width 282 height 107
radio input "true"
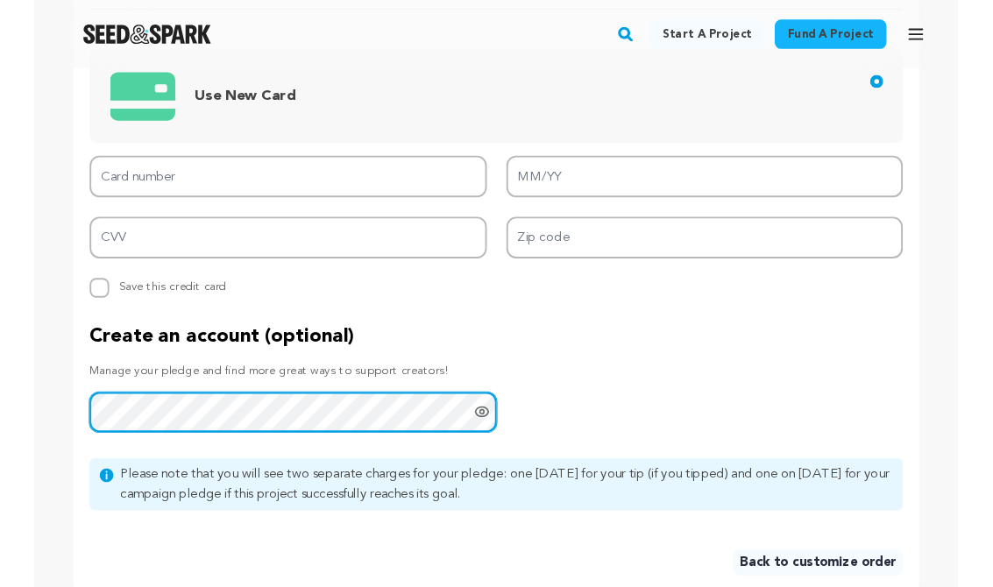
scroll to position [1255, 0]
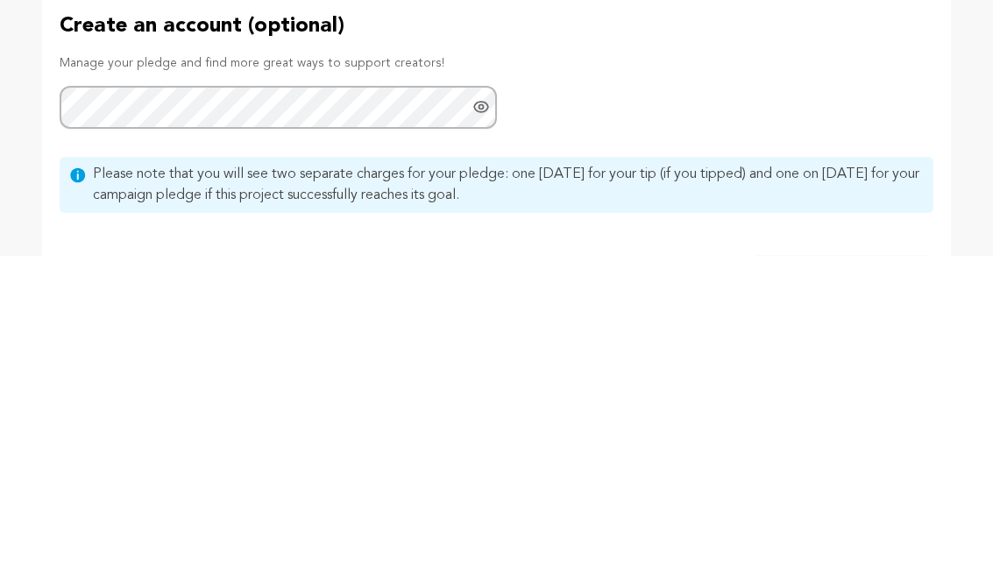
click at [483, 430] on icon "Show password as plain text. Warning: this will display your password on the sc…" at bounding box center [482, 439] width 18 height 18
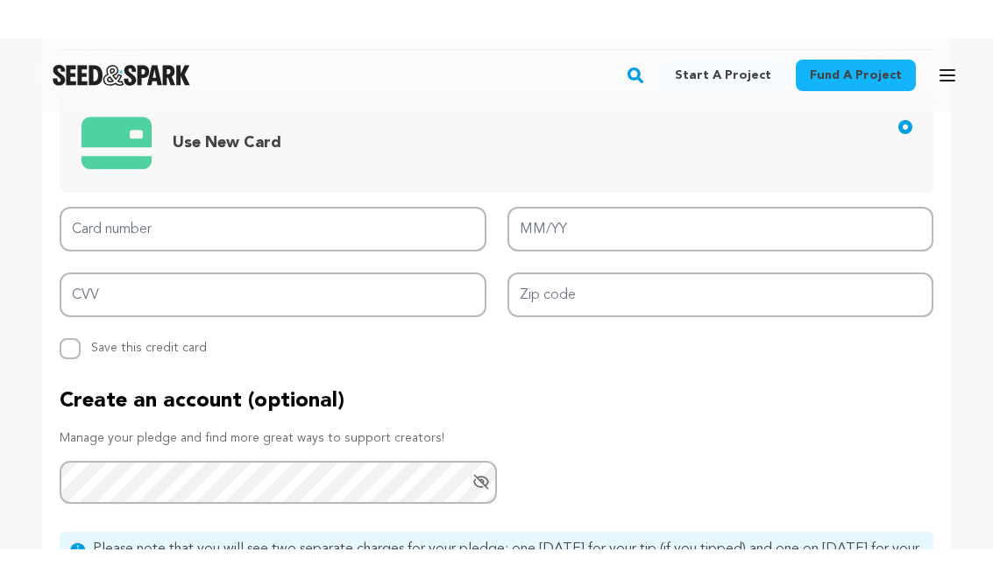
scroll to position [1239, 0]
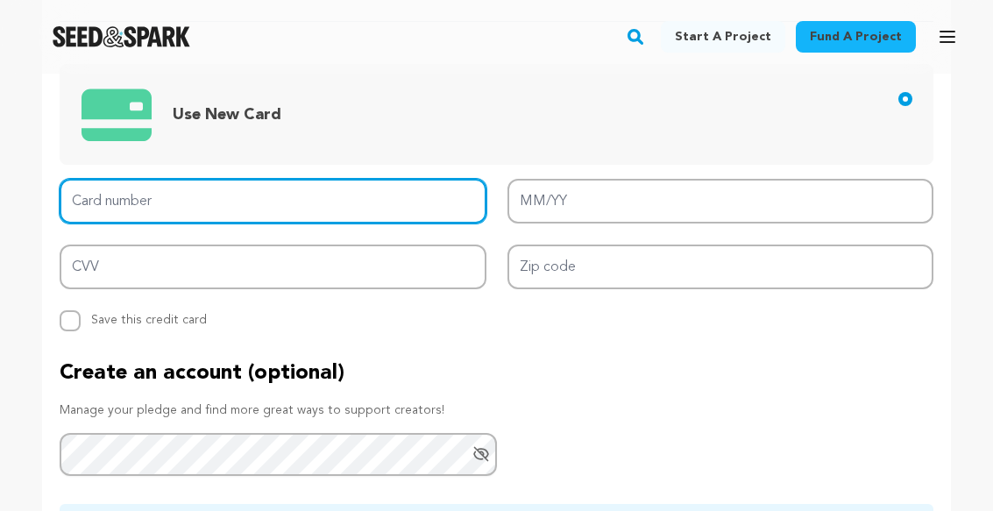
click at [102, 223] on input "Card number" at bounding box center [273, 201] width 427 height 45
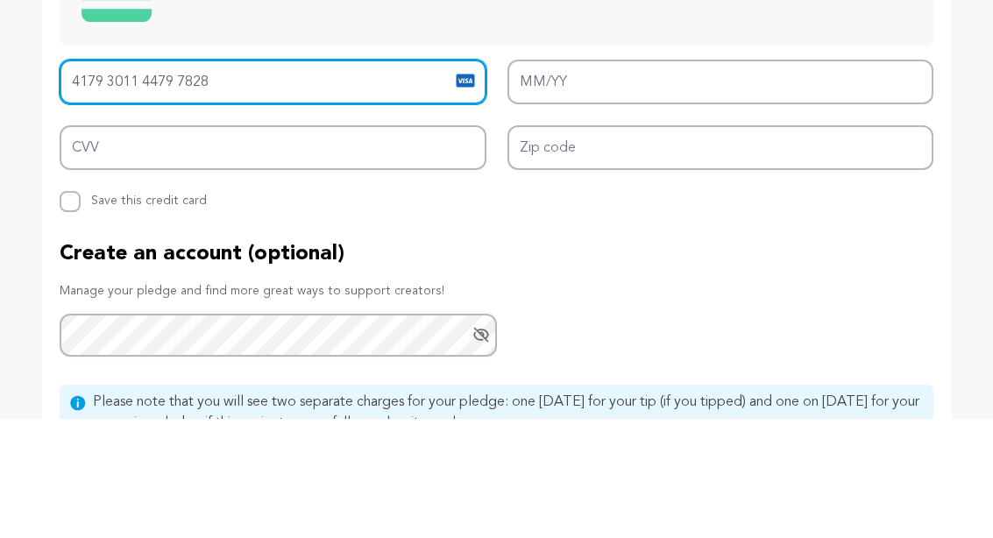
type input "4179 3011 4479 7828"
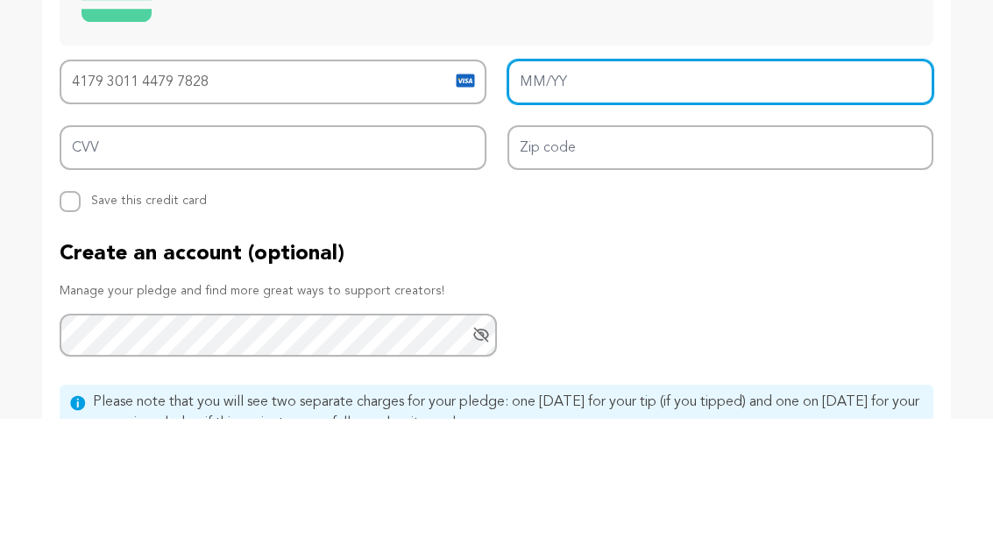
click at [547, 179] on input "MM/YY" at bounding box center [721, 201] width 427 height 45
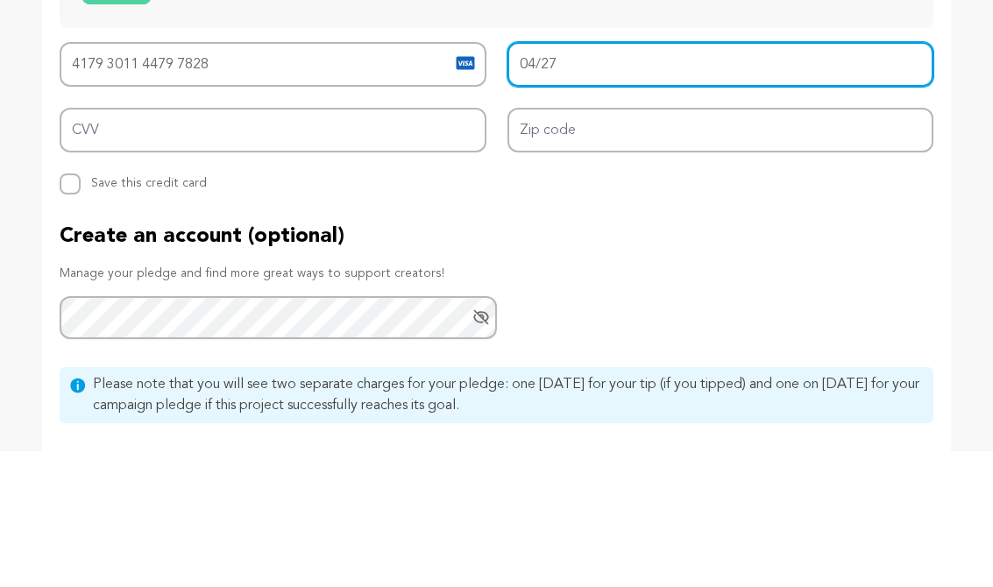
type input "04/27"
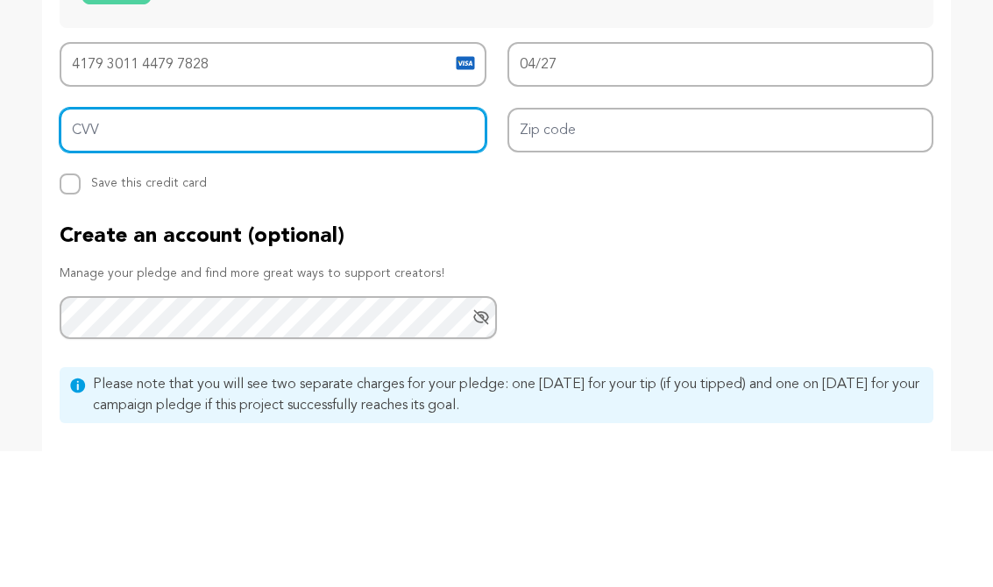
click at [148, 245] on input "CVV" at bounding box center [273, 267] width 427 height 45
type input "047"
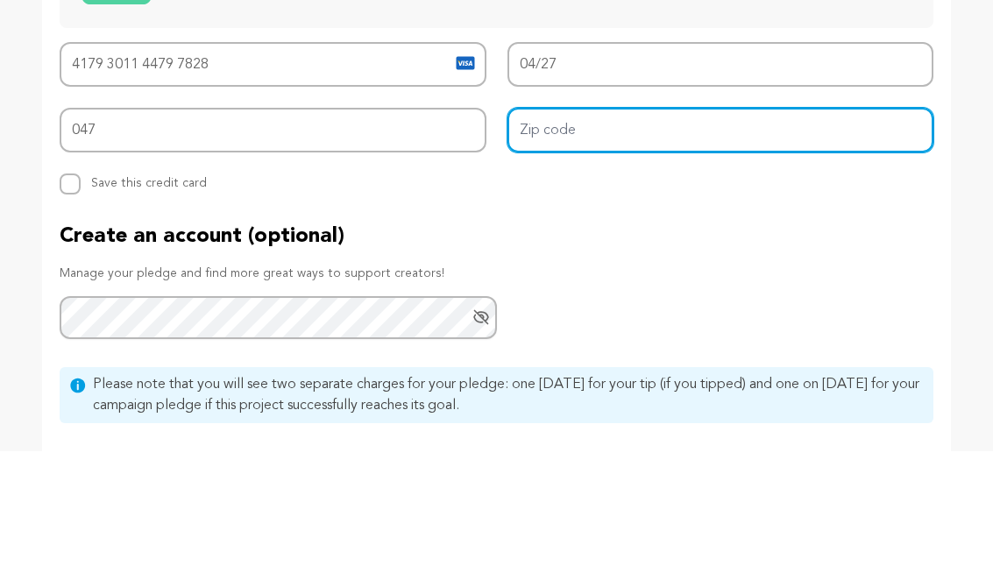
click at [576, 245] on input "Zip code" at bounding box center [721, 267] width 427 height 45
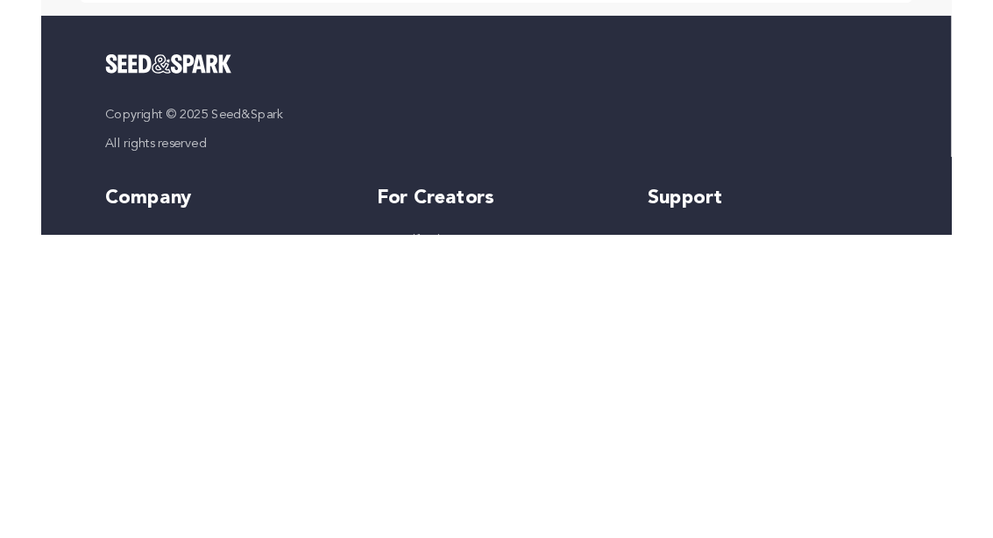
scroll to position [1932, 0]
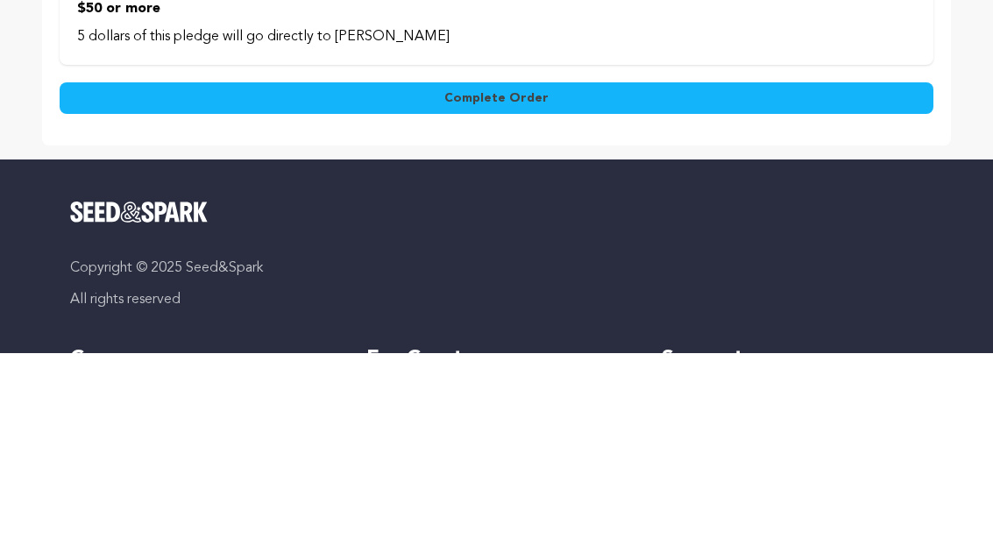
type input "97068"
click at [482, 274] on span "Complete Order" at bounding box center [496, 283] width 104 height 18
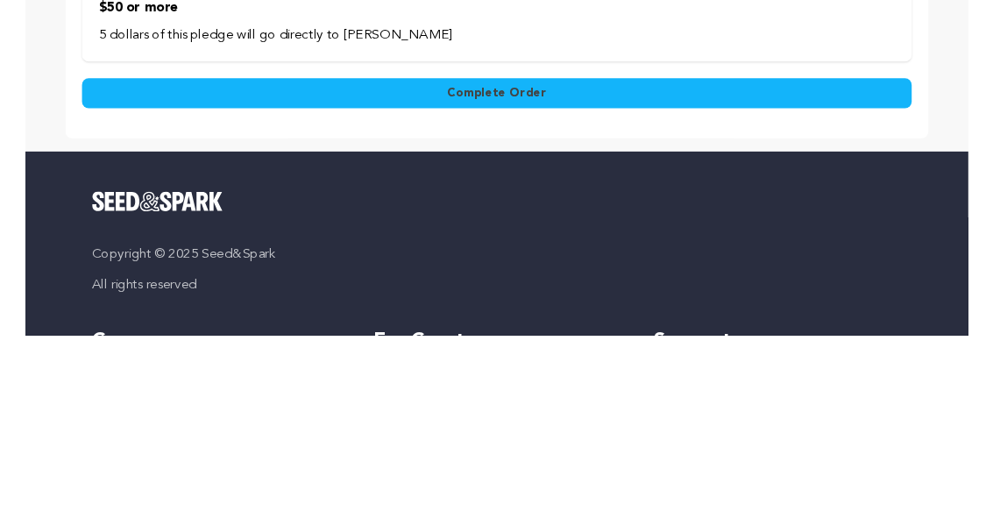
scroll to position [2117, 0]
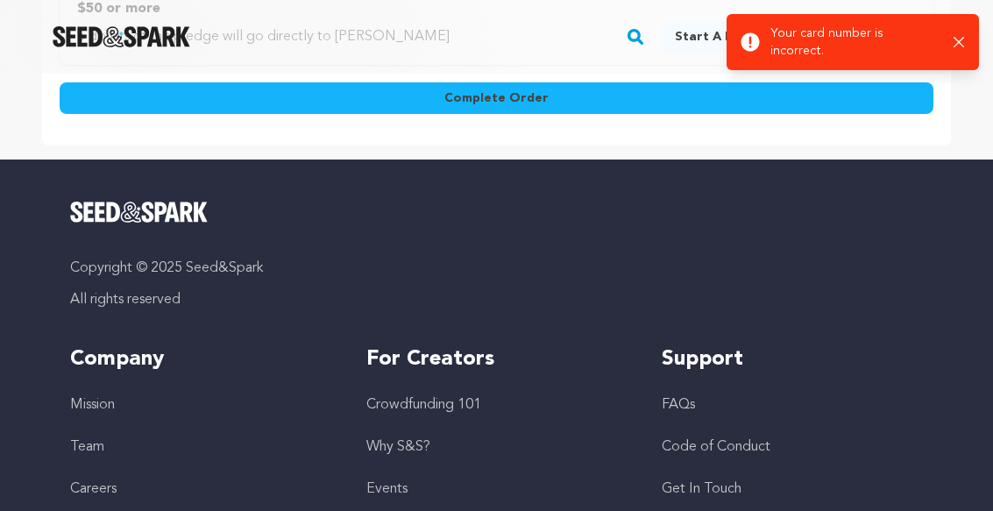
click at [948, 36] on div "Success: Info: Warning: Error: Your card number is incorrect. Close notification" at bounding box center [853, 42] width 224 height 35
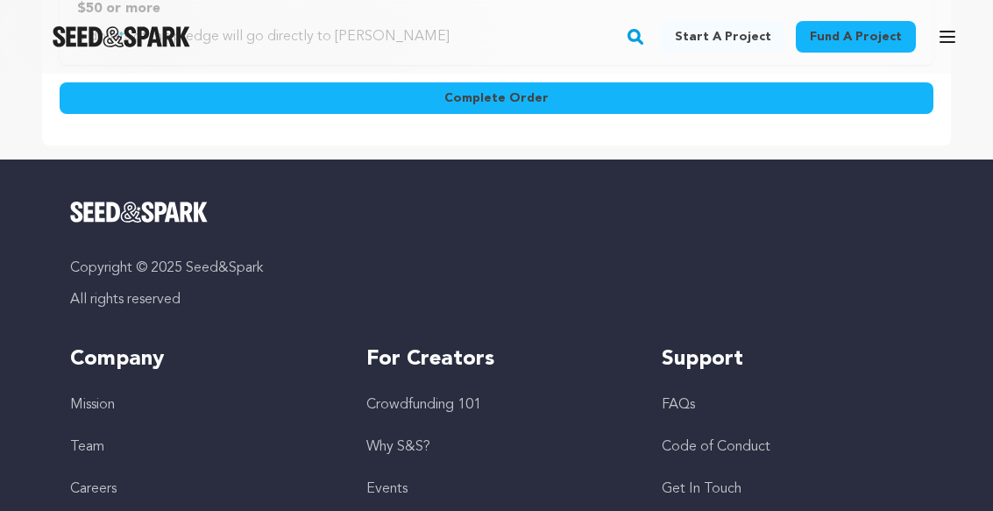
click at [953, 41] on div "Success: Info: Warning: Error: Your card number is incorrect. Close notification" at bounding box center [852, 41] width 213 height 33
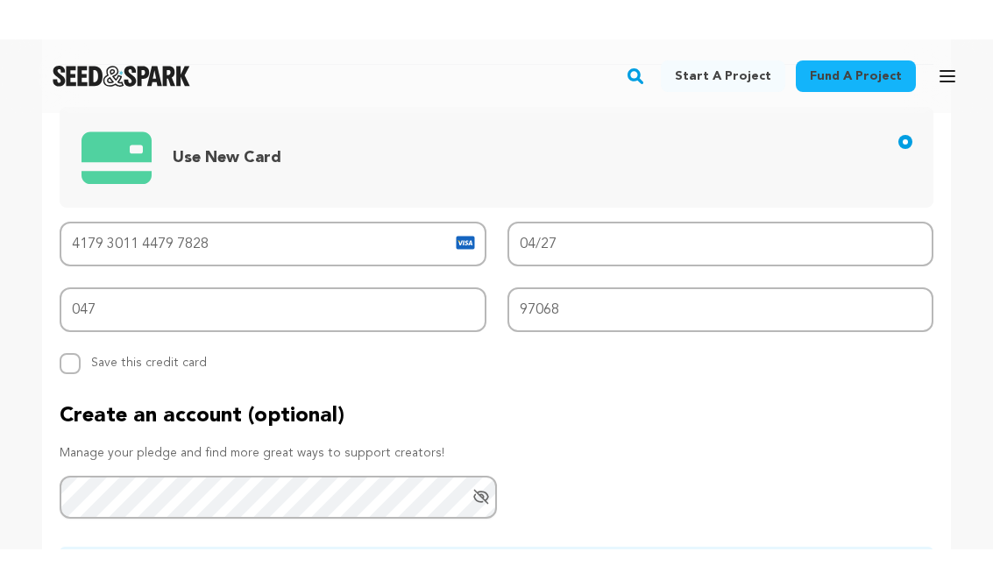
scroll to position [1234, 0]
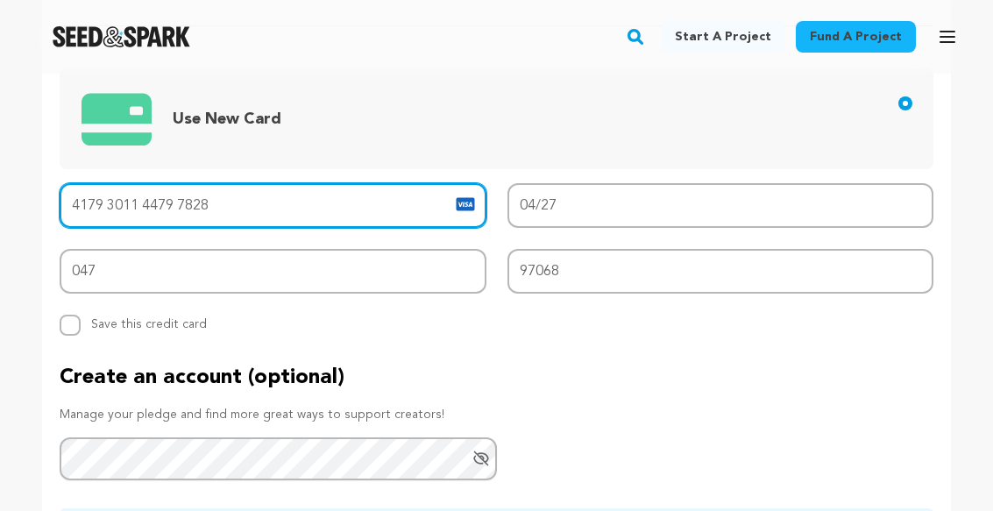
click at [133, 217] on input "4179 3011 4479 7828" at bounding box center [273, 205] width 427 height 45
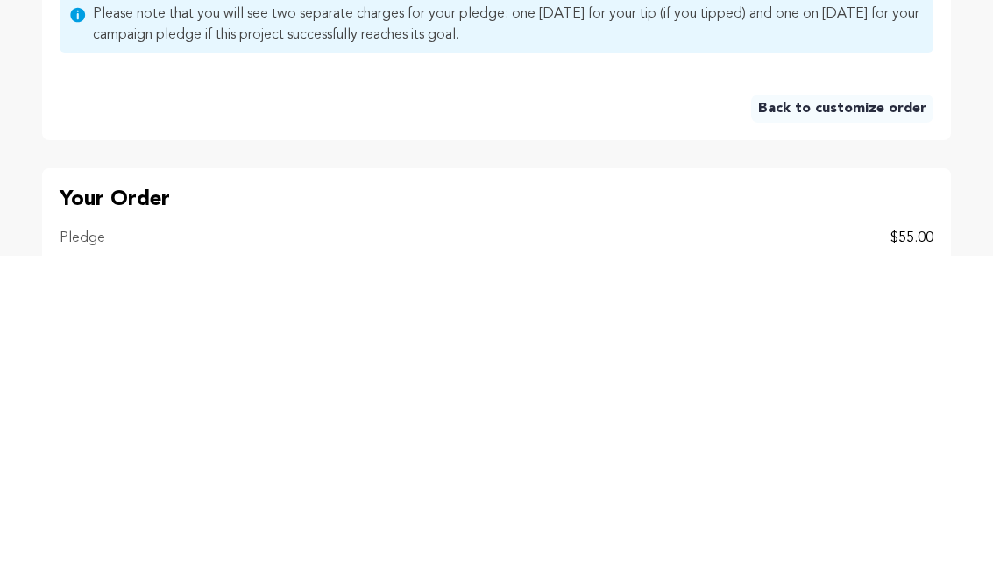
scroll to position [1416, 0]
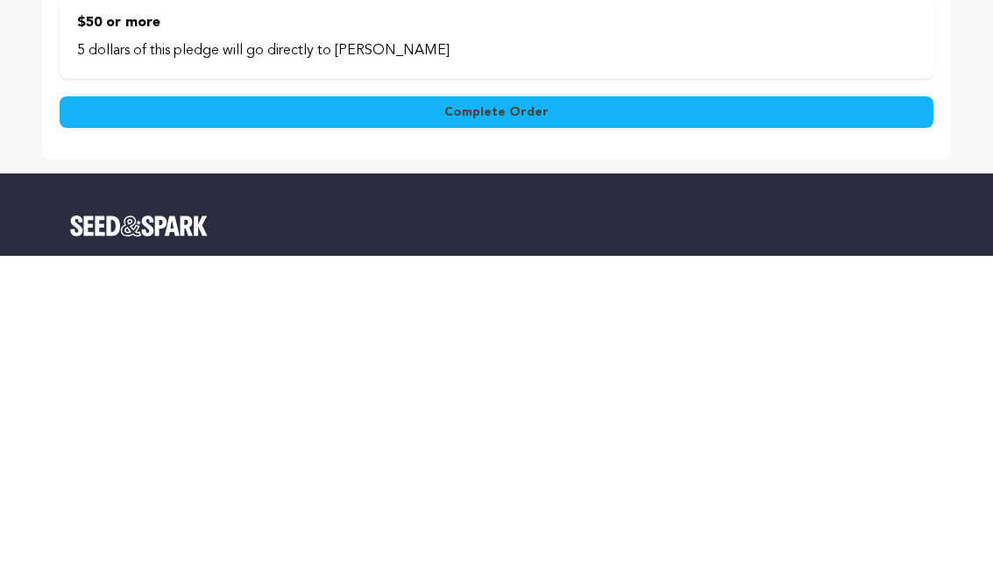
type input "[CREDIT_CARD_NUMBER]"
click at [484, 435] on span "Complete Order" at bounding box center [496, 444] width 104 height 18
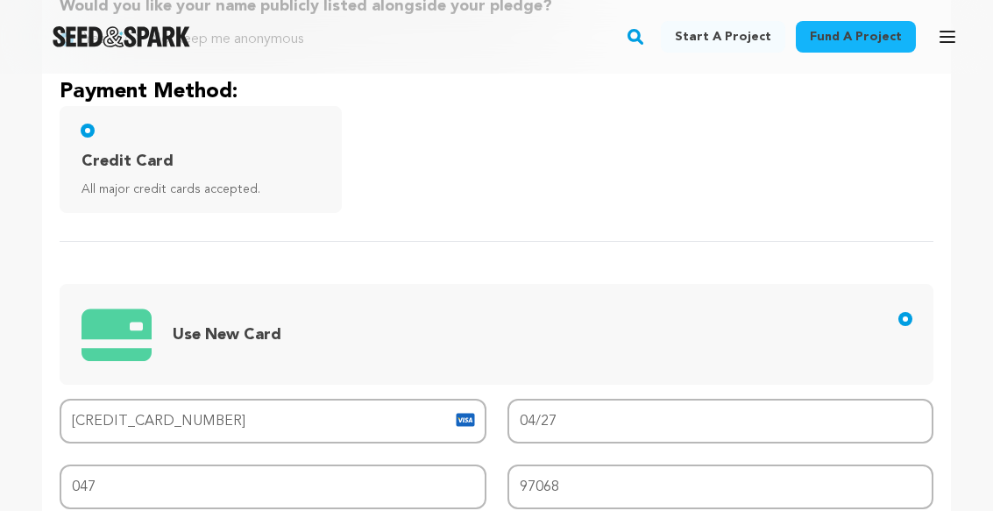
scroll to position [998, 0]
